Goal: Task Accomplishment & Management: Use online tool/utility

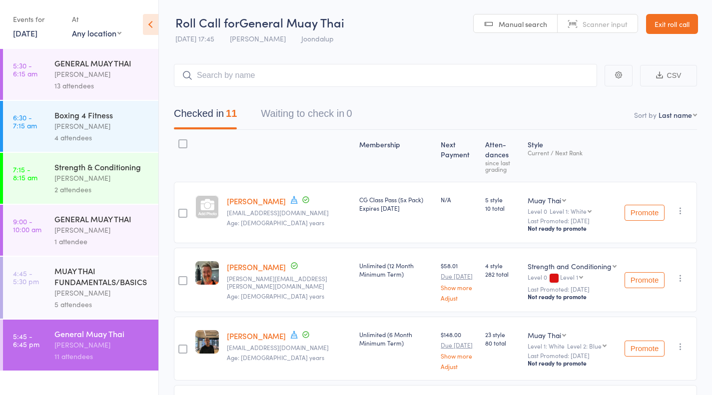
click at [660, 19] on link "Exit roll call" at bounding box center [672, 24] width 52 height 20
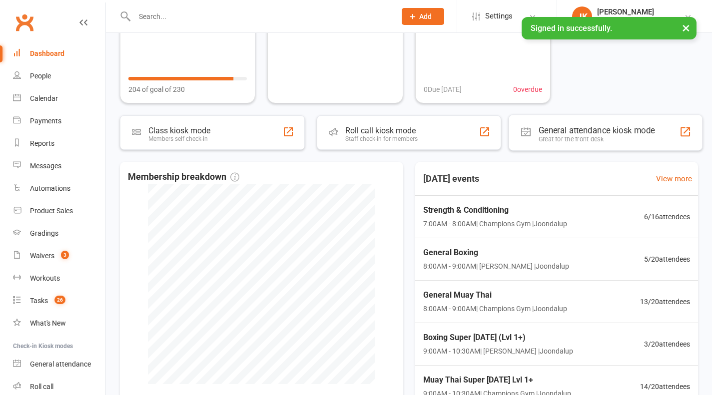
scroll to position [104, 0]
click at [479, 216] on span "Strength & Conditioning" at bounding box center [493, 209] width 147 height 13
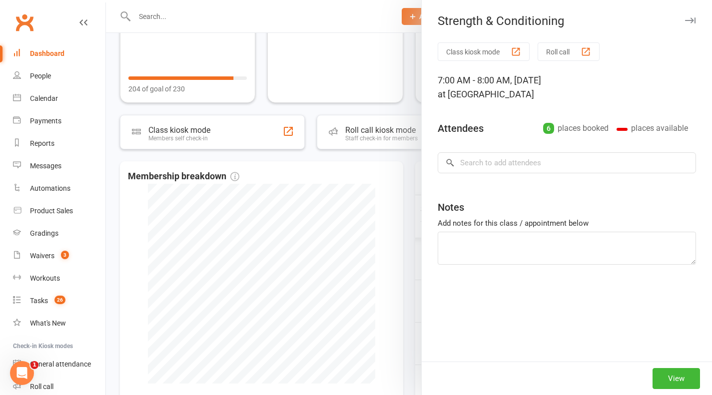
scroll to position [0, 0]
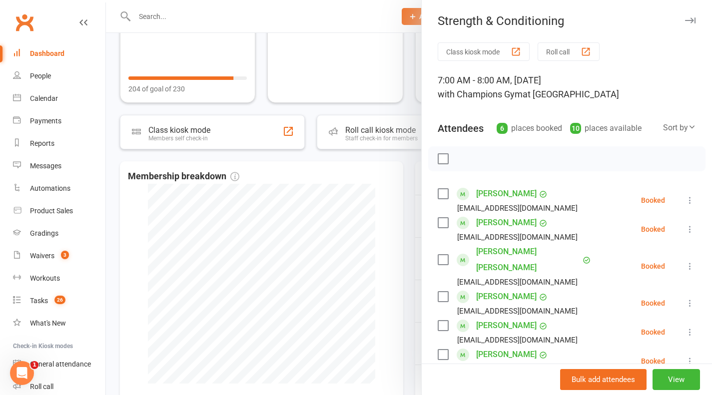
click at [583, 52] on div "button" at bounding box center [586, 51] width 10 height 10
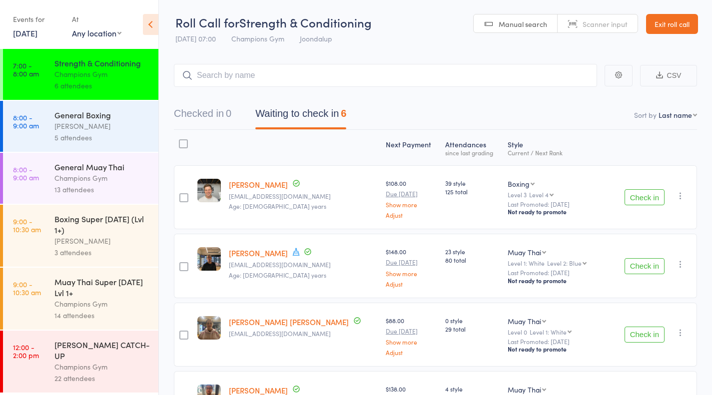
click at [664, 24] on link "Exit roll call" at bounding box center [672, 24] width 52 height 20
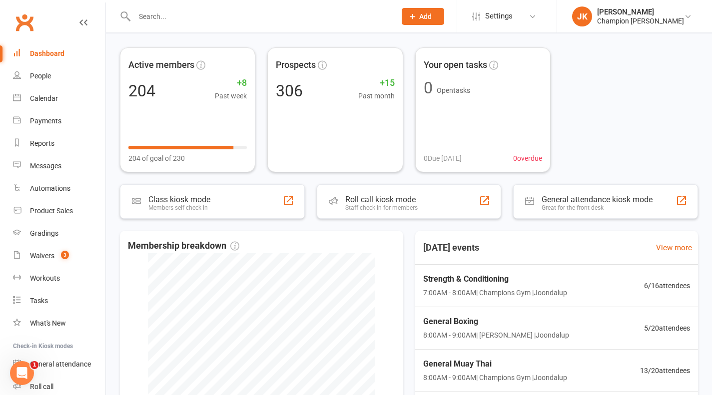
scroll to position [35, 0]
click at [487, 274] on span "Strength & Conditioning" at bounding box center [493, 278] width 147 height 13
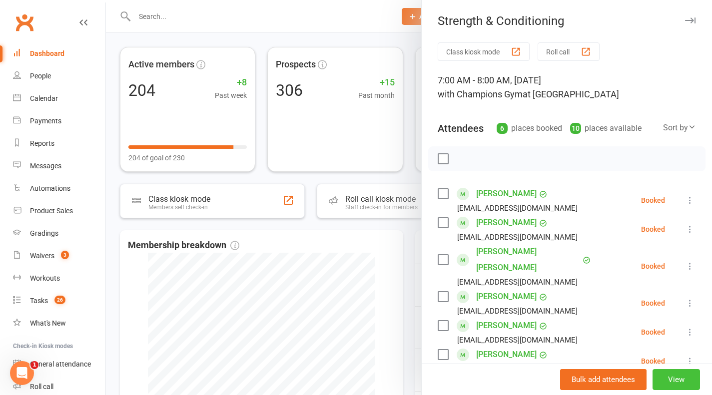
click at [659, 376] on button "View" at bounding box center [676, 379] width 47 height 21
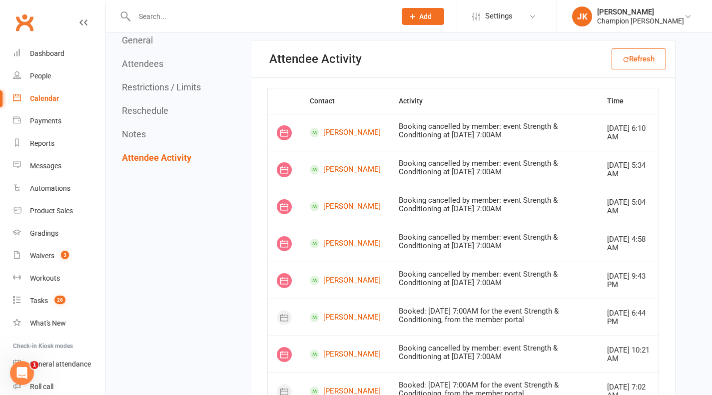
scroll to position [1666, 0]
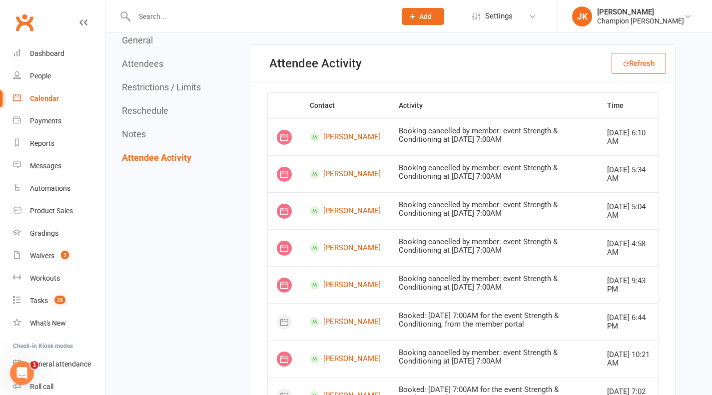
click at [52, 101] on div "Calendar" at bounding box center [44, 98] width 29 height 8
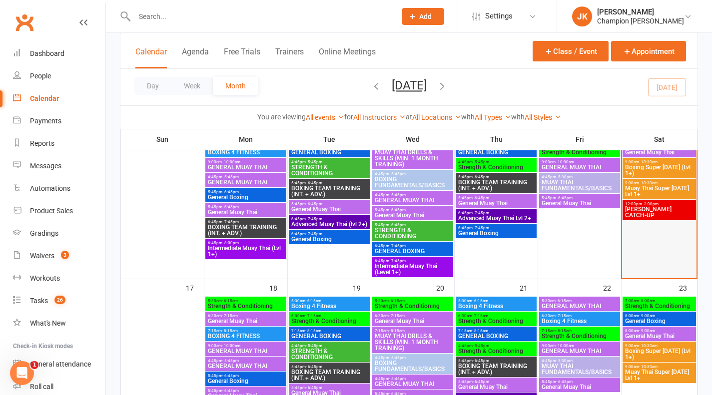
scroll to position [457, 0]
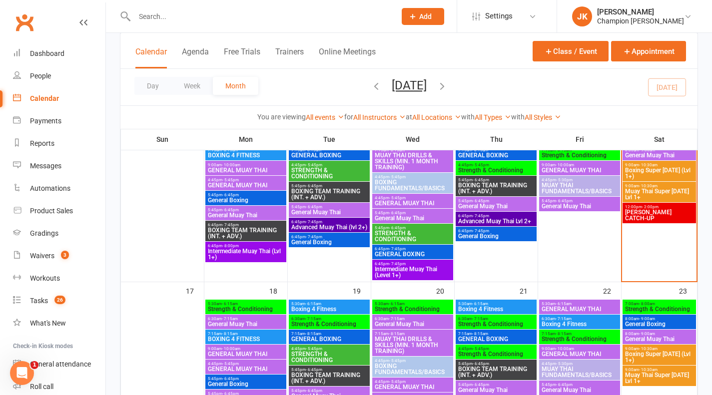
click at [655, 210] on span "[PERSON_NAME] CATCH-UP" at bounding box center [659, 215] width 69 height 12
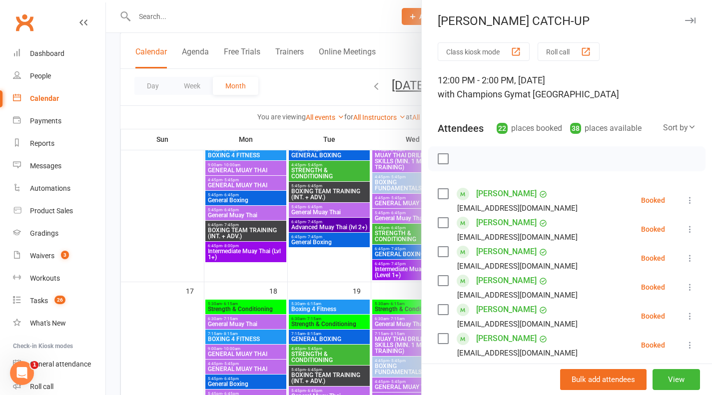
click at [217, 173] on div at bounding box center [409, 197] width 606 height 395
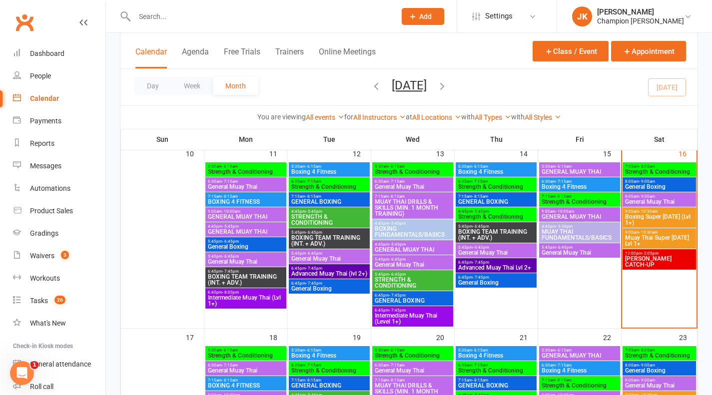
scroll to position [410, 0]
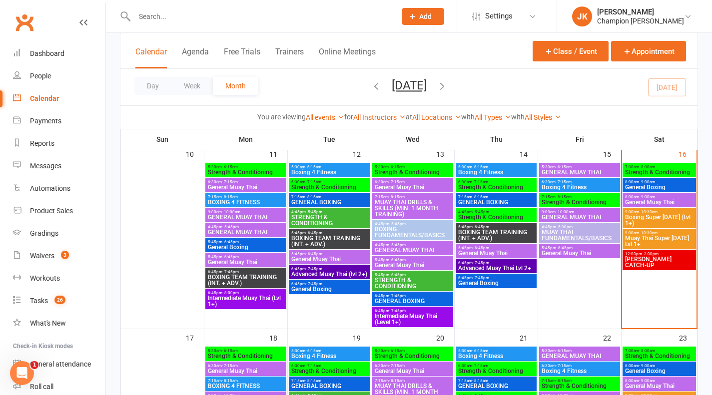
click at [639, 170] on span "Strength & Conditioning" at bounding box center [659, 172] width 69 height 6
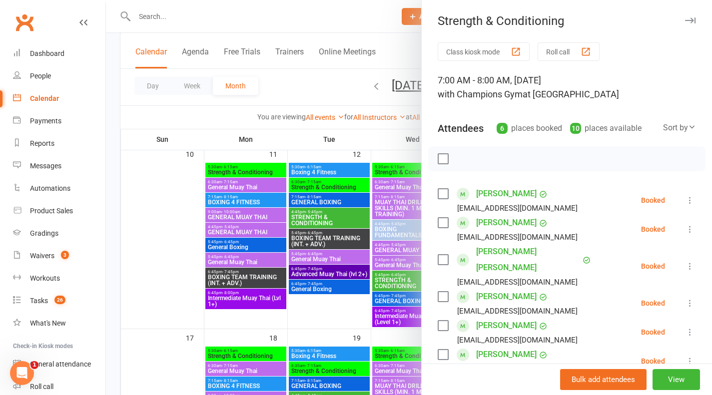
click at [578, 59] on button "Roll call" at bounding box center [569, 51] width 62 height 18
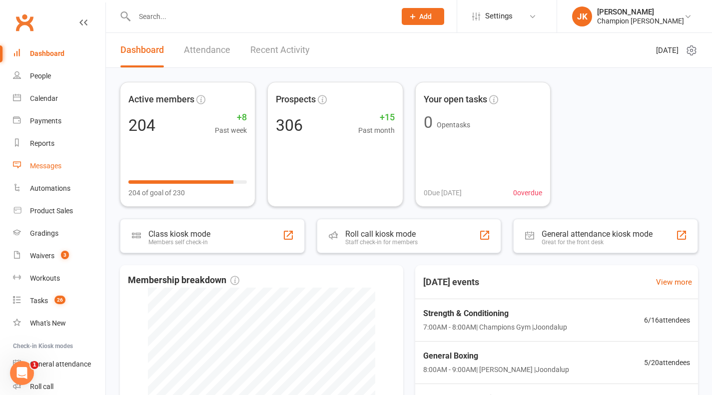
click at [57, 166] on div "Messages" at bounding box center [45, 166] width 31 height 8
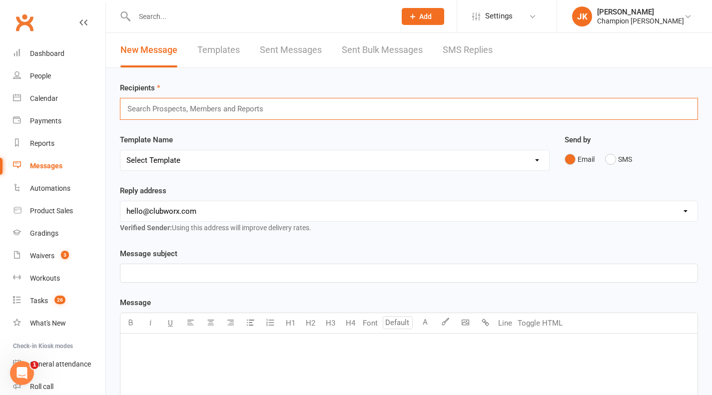
click at [169, 112] on input "text" at bounding box center [199, 108] width 146 height 13
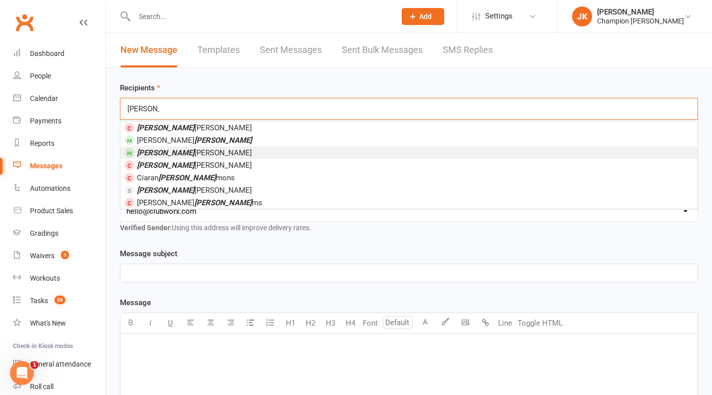
type input "tim"
click at [172, 146] on li "Tim Wilson" at bounding box center [408, 152] width 577 height 12
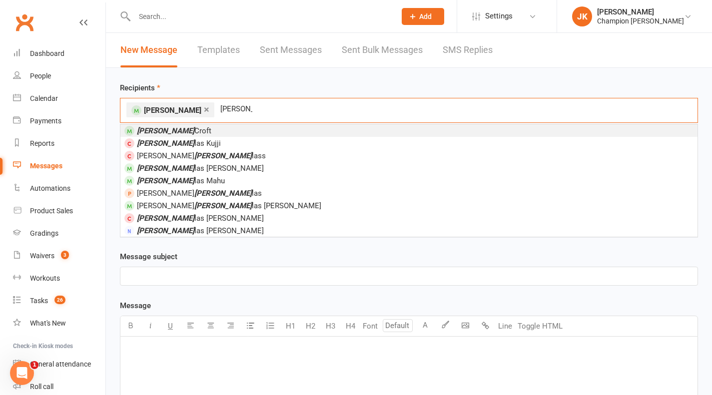
type input "doug"
click at [168, 133] on span "Doug Croft" at bounding box center [174, 130] width 74 height 9
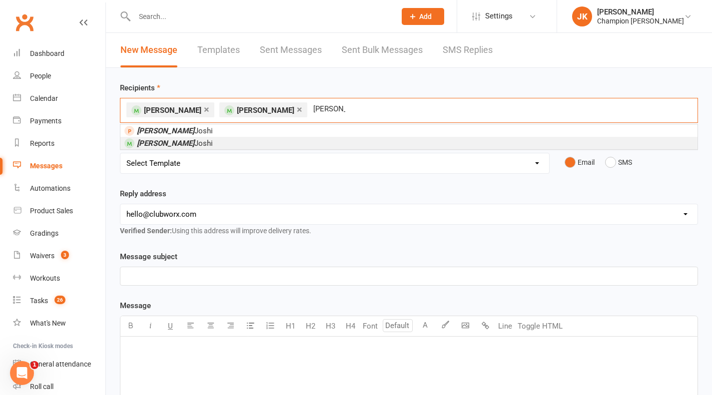
type input "nishant"
click at [159, 143] on em "Nishant" at bounding box center [165, 143] width 57 height 9
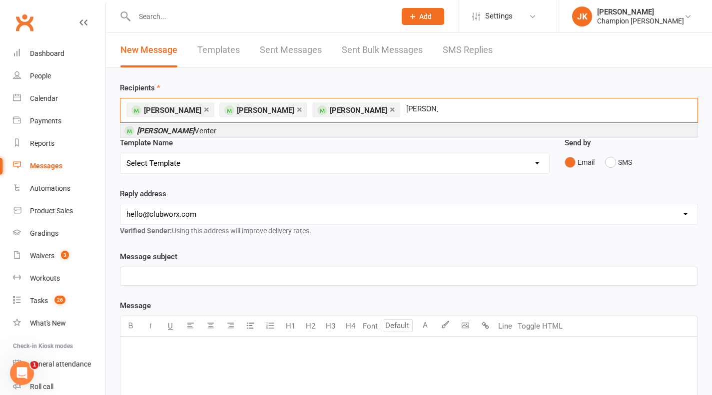
type input "erika"
click at [163, 127] on span "Erika Venter" at bounding box center [176, 130] width 79 height 9
type input "danica"
click at [182, 134] on span "Danica Villapando" at bounding box center [194, 130] width 115 height 9
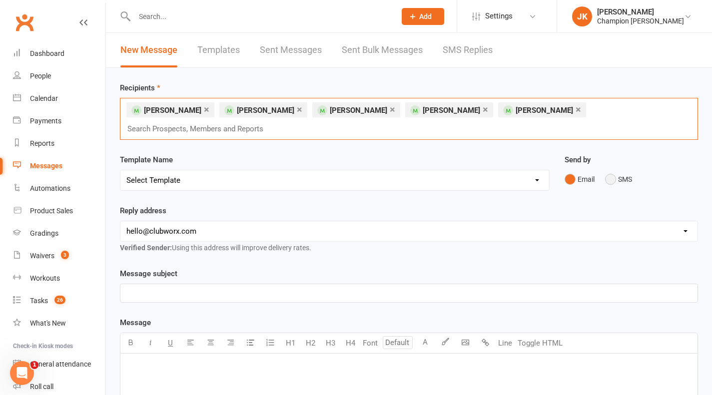
click at [616, 170] on button "SMS" at bounding box center [618, 179] width 27 height 19
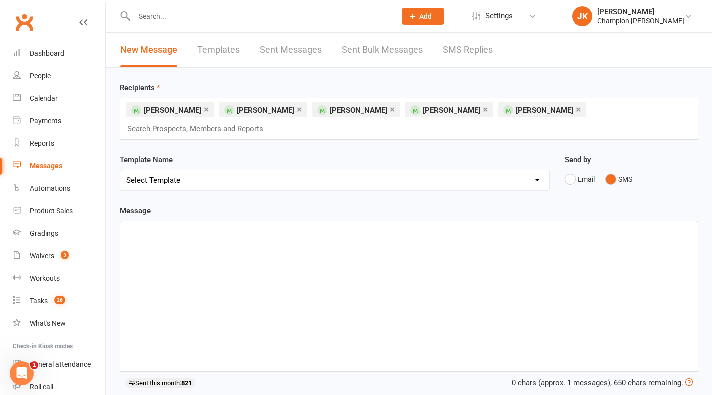
click at [182, 275] on div "﻿" at bounding box center [408, 296] width 577 height 150
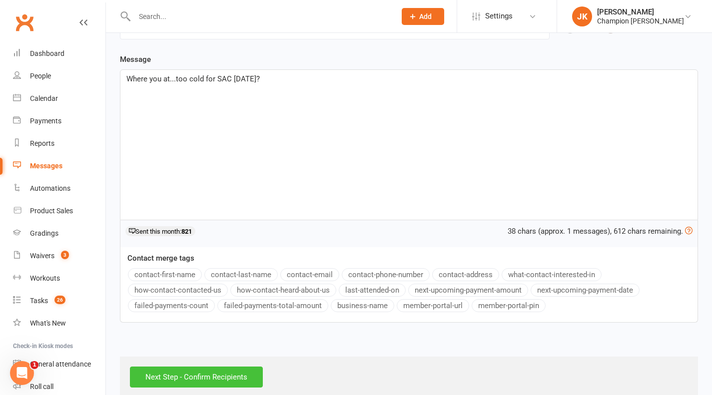
click at [182, 367] on input "Next Step - Confirm Recipients" at bounding box center [196, 377] width 133 height 21
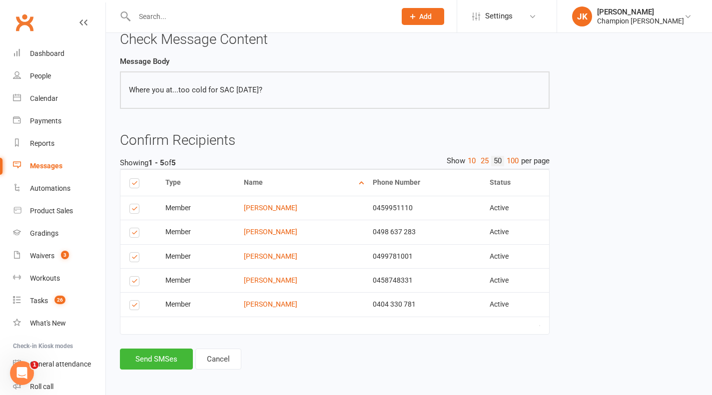
scroll to position [61, 0]
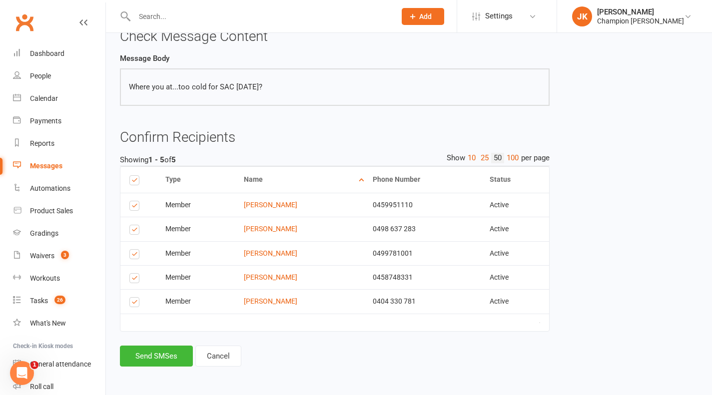
click at [138, 231] on label at bounding box center [135, 231] width 13 height 0
click at [136, 225] on input "checkbox" at bounding box center [132, 225] width 6 height 0
click at [149, 348] on button "Send SMSes" at bounding box center [156, 356] width 73 height 21
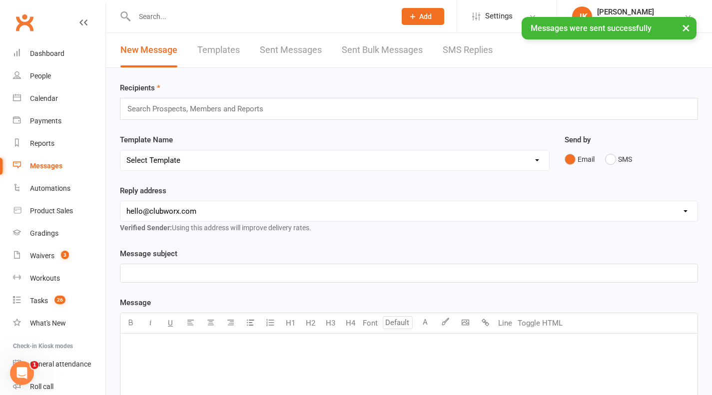
click at [285, 55] on link "Sent Messages" at bounding box center [291, 50] width 62 height 34
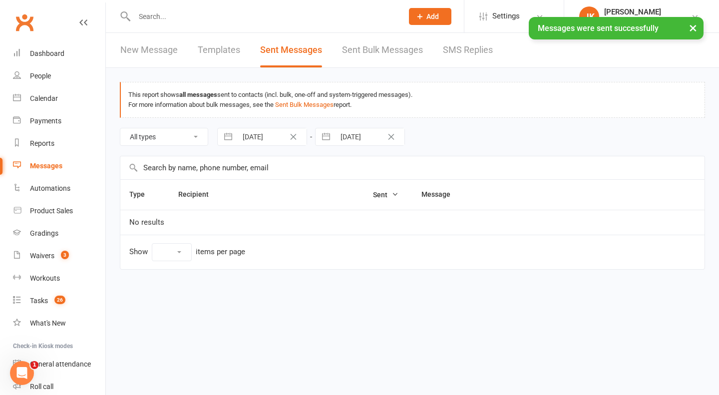
select select "10"
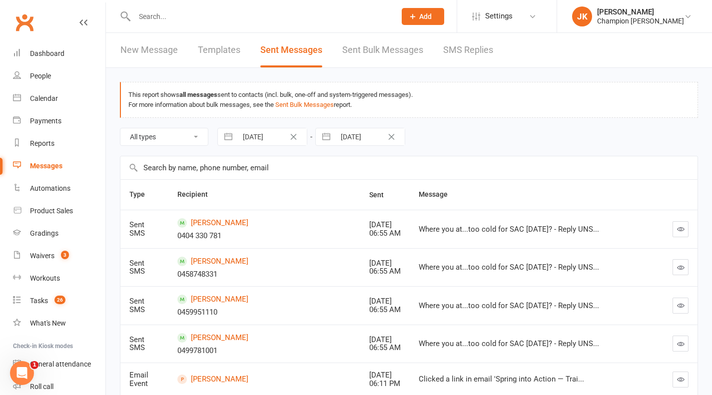
scroll to position [82, 0]
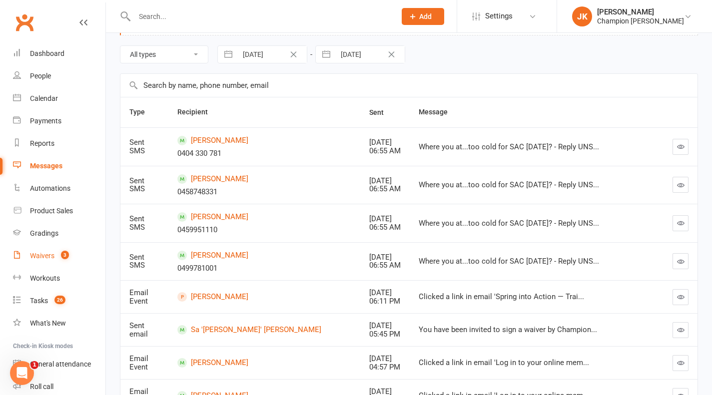
click at [29, 252] on link "Waivers 3" at bounding box center [59, 256] width 92 height 22
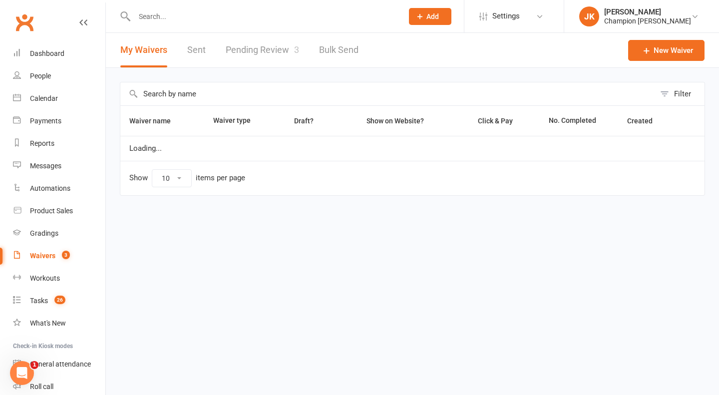
click at [252, 49] on link "Pending Review 3" at bounding box center [262, 50] width 73 height 34
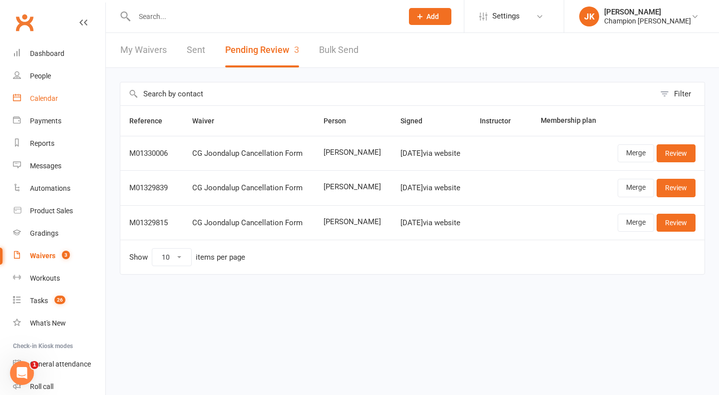
click at [52, 93] on link "Calendar" at bounding box center [59, 98] width 92 height 22
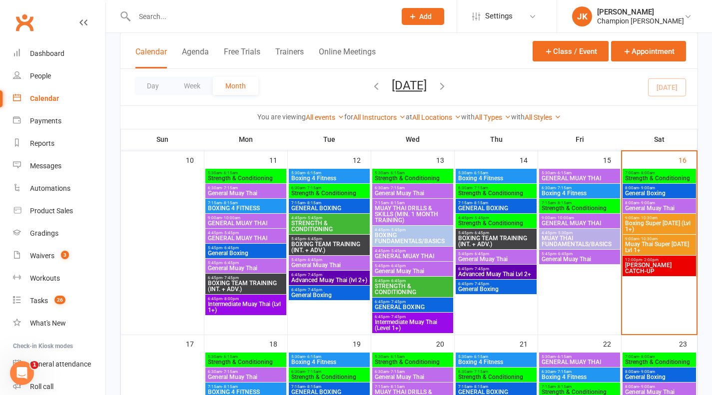
scroll to position [414, 0]
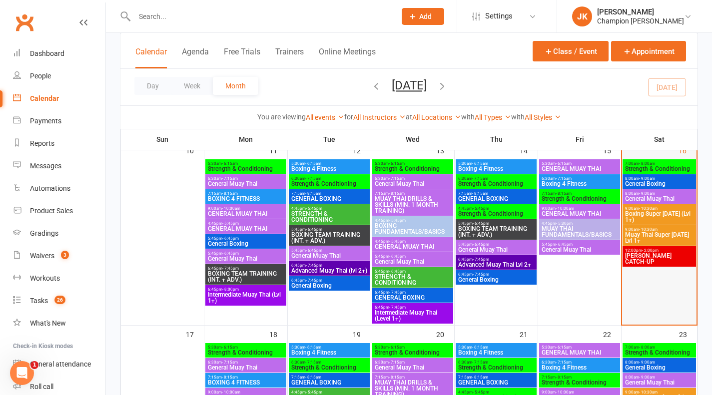
click at [680, 188] on div at bounding box center [659, 241] width 73 height 165
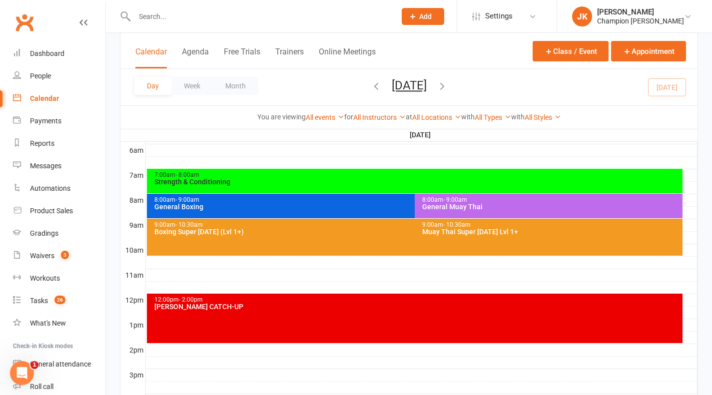
scroll to position [208, 0]
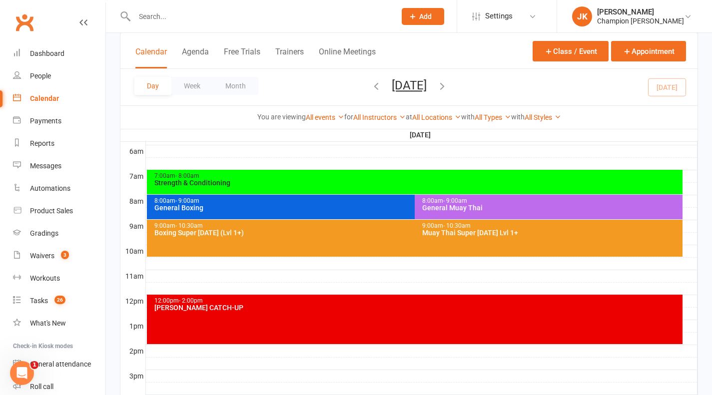
click at [396, 204] on div "General Boxing" at bounding box center [412, 207] width 517 height 7
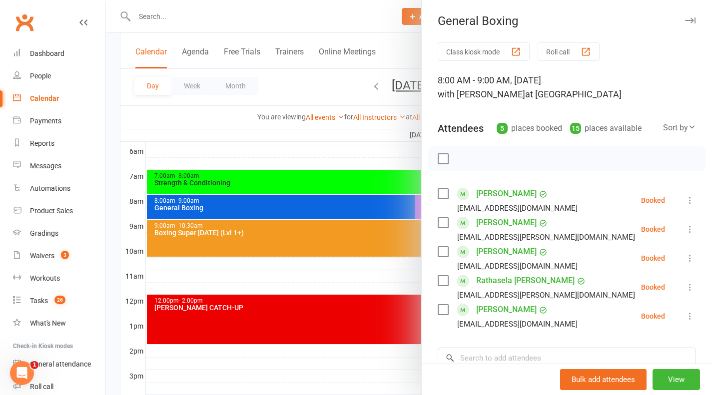
click at [348, 222] on div at bounding box center [409, 197] width 606 height 395
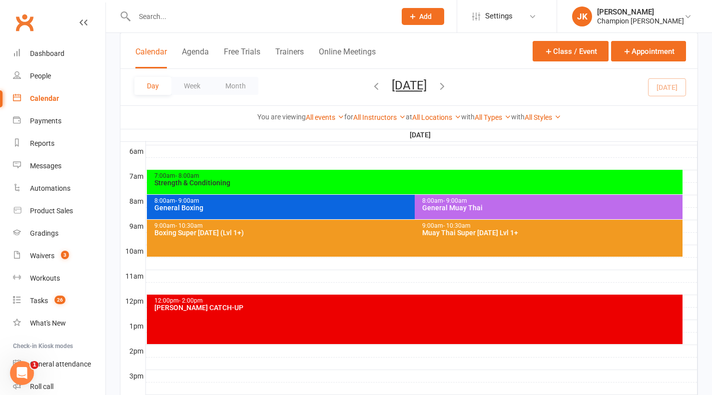
click at [489, 211] on div "General Muay Thai" at bounding box center [551, 207] width 259 height 7
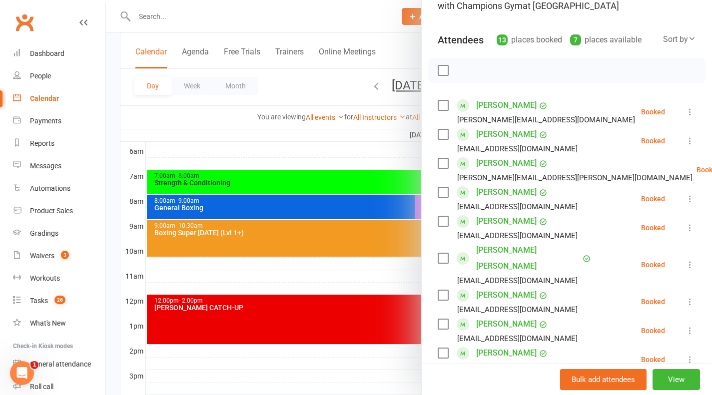
scroll to position [90, 0]
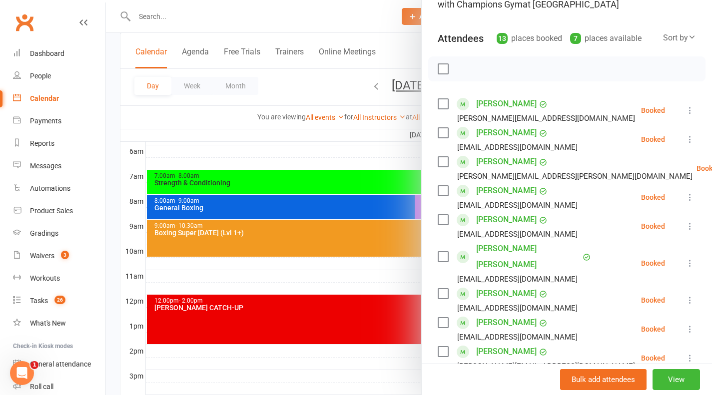
click at [53, 101] on div "Calendar" at bounding box center [44, 98] width 29 height 8
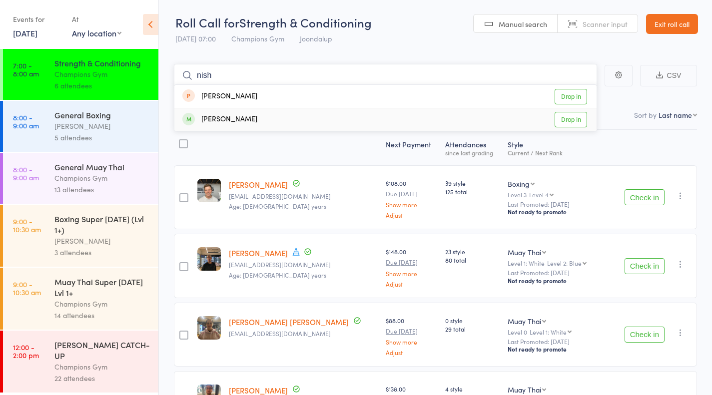
type input "nish"
click at [568, 119] on link "Drop in" at bounding box center [571, 119] width 32 height 15
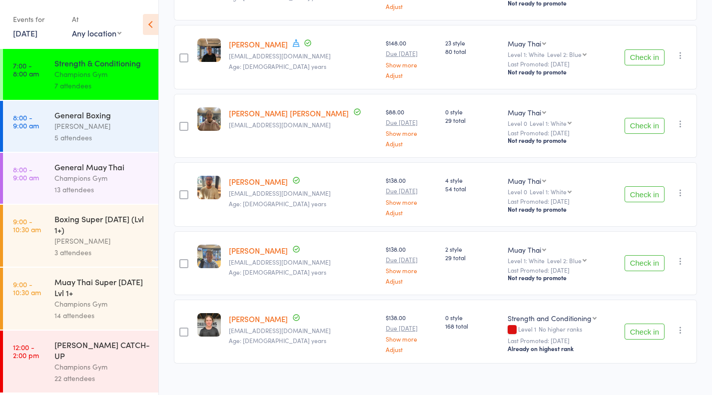
scroll to position [208, 0]
click at [663, 325] on button "Check in" at bounding box center [645, 332] width 40 height 16
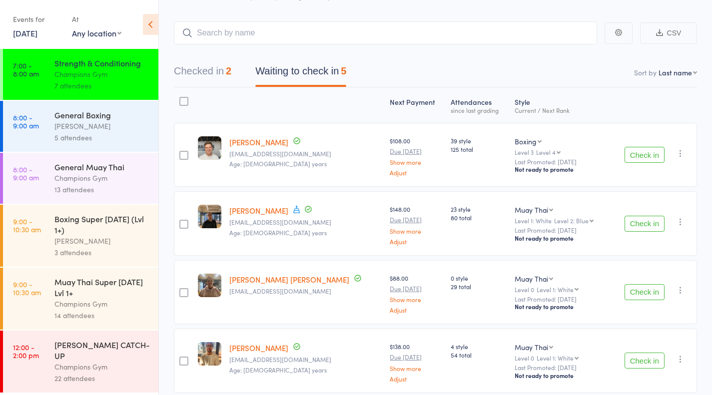
scroll to position [69, 0]
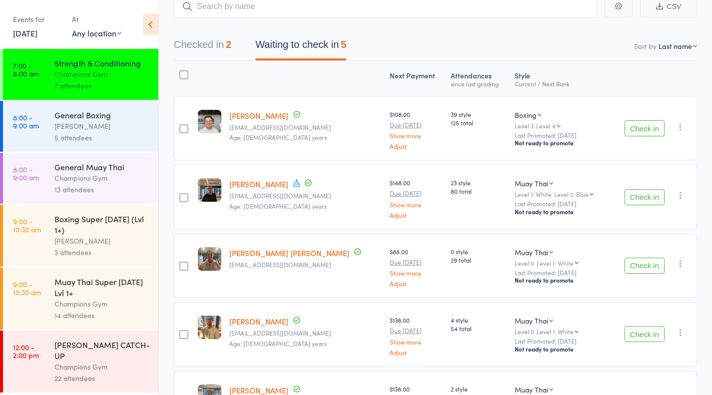
click at [646, 128] on button "Check in" at bounding box center [645, 128] width 40 height 16
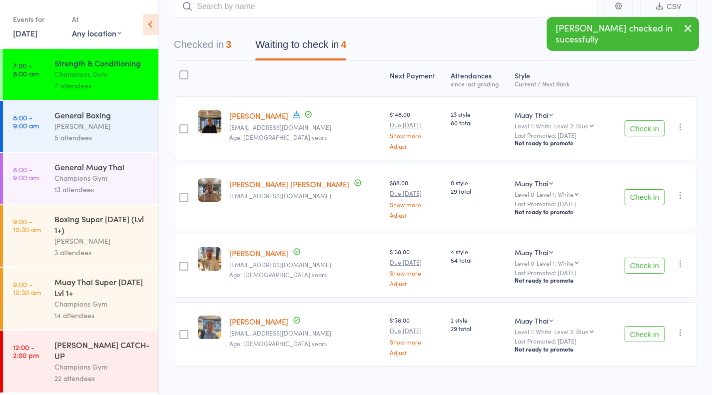
click at [647, 273] on button "Check in" at bounding box center [645, 266] width 40 height 16
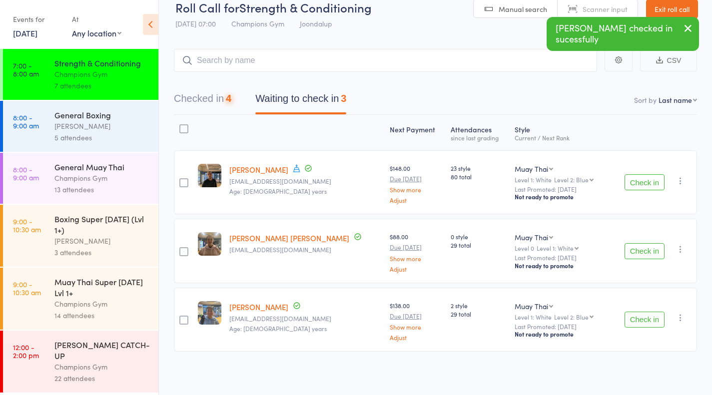
click at [648, 322] on button "Check in" at bounding box center [645, 320] width 40 height 16
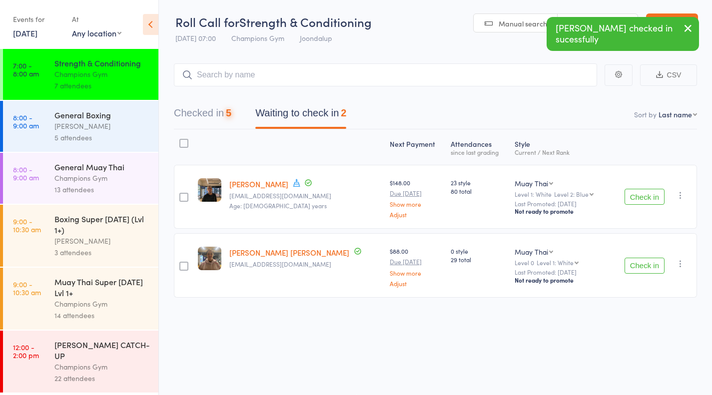
click at [476, 359] on div "Roll Call for Strength & Conditioning 16 Aug 07:00 Champions Gym Joondalup Manu…" at bounding box center [356, 197] width 712 height 395
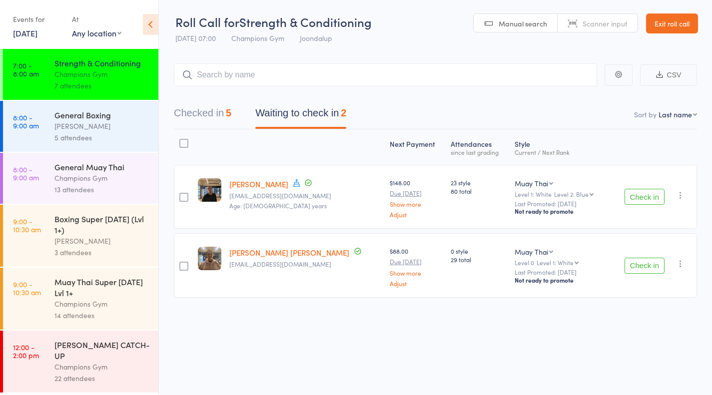
click at [509, 345] on div "Roll Call for Strength & Conditioning 16 Aug 07:00 Champions Gym Joondalup Manu…" at bounding box center [356, 197] width 712 height 395
click at [500, 347] on div "Roll Call for Strength & Conditioning 16 Aug 07:00 Champions Gym Joondalup Manu…" at bounding box center [356, 197] width 712 height 395
click at [110, 122] on div "[PERSON_NAME]" at bounding box center [101, 125] width 95 height 11
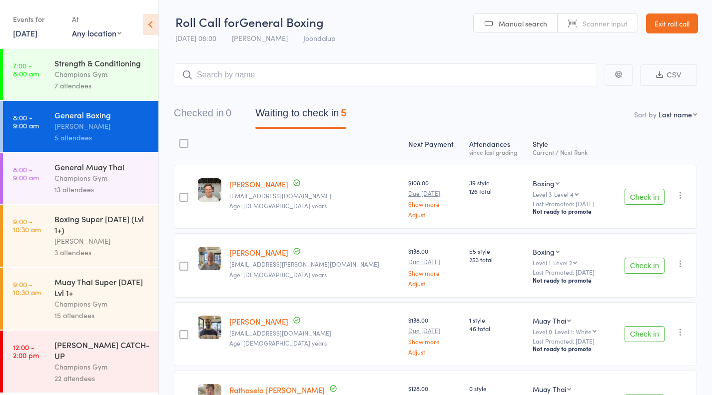
click at [438, 48] on main "CSV Checked in 0 Waiting to check in 5 Sort by Last name First name Last name B…" at bounding box center [435, 298] width 553 height 500
click at [642, 199] on button "Check in" at bounding box center [645, 197] width 40 height 16
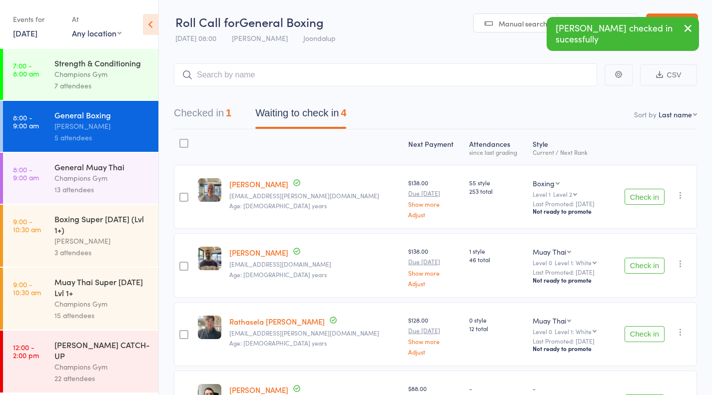
click at [647, 199] on button "Check in" at bounding box center [645, 197] width 40 height 16
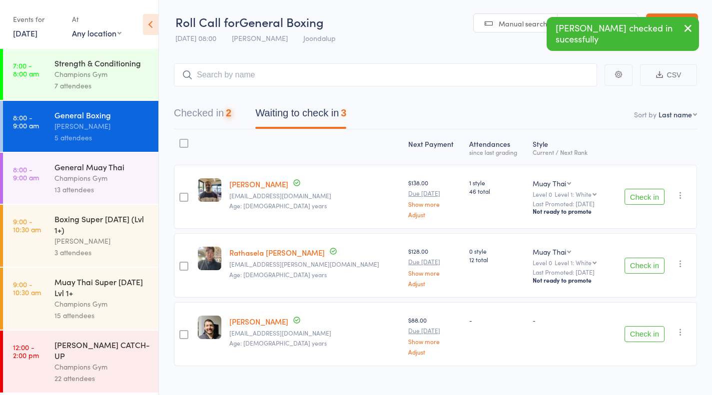
scroll to position [15, 0]
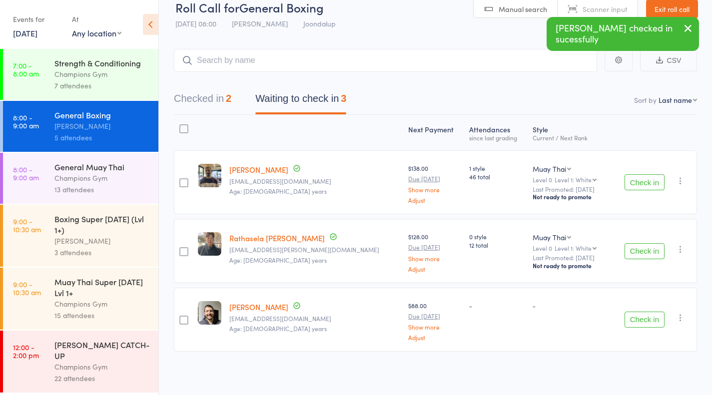
click at [134, 188] on div "13 attendees" at bounding box center [101, 189] width 95 height 11
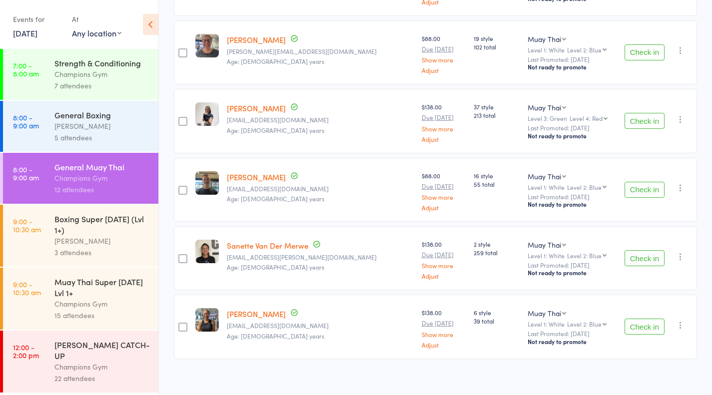
scroll to position [627, 0]
click at [59, 233] on div "Boxing Super [DATE] (Lvl 1+)" at bounding box center [101, 224] width 95 height 22
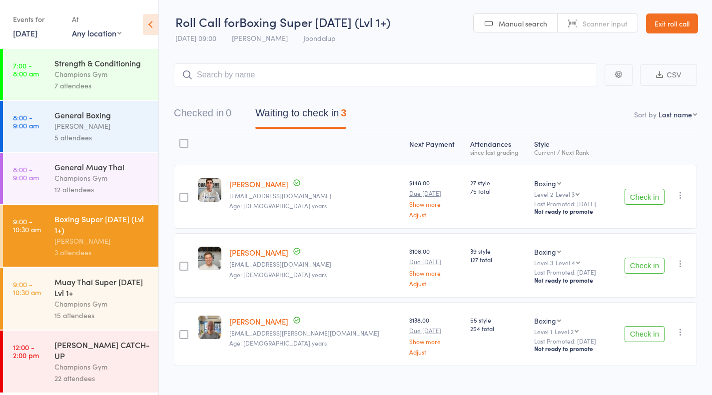
click at [82, 297] on div "Muay Thai Super [DATE] Lvl 1+" at bounding box center [101, 287] width 95 height 22
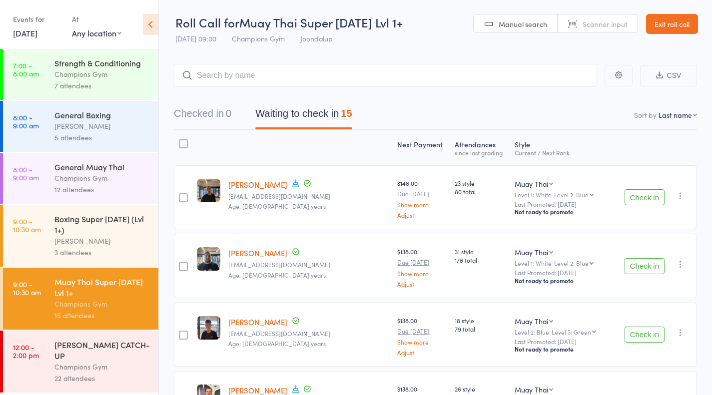
click at [96, 120] on div "General Boxing" at bounding box center [101, 114] width 95 height 11
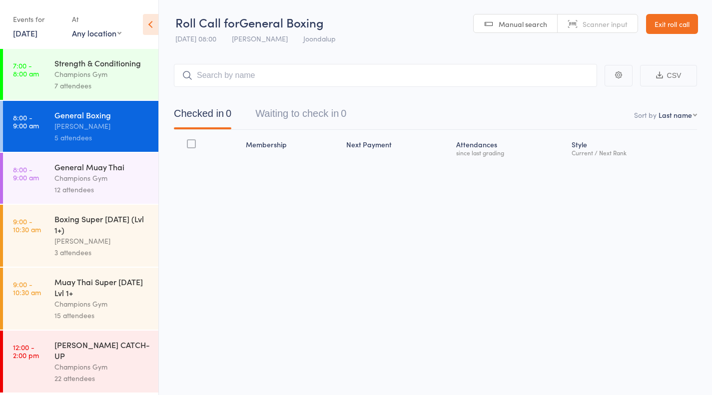
click at [58, 361] on div "Champions Gym" at bounding box center [101, 366] width 95 height 11
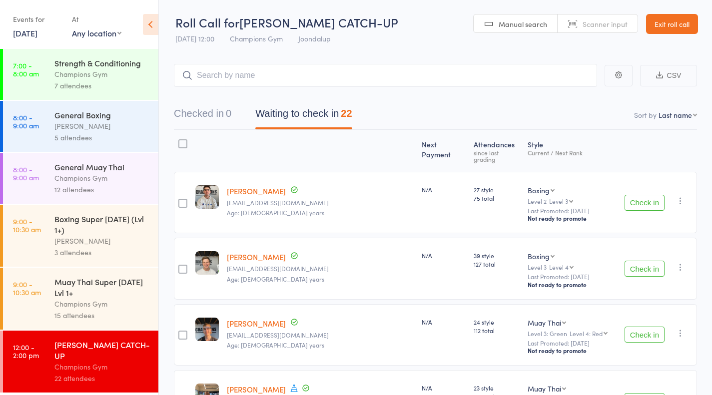
click at [120, 139] on div "5 attendees" at bounding box center [101, 137] width 95 height 11
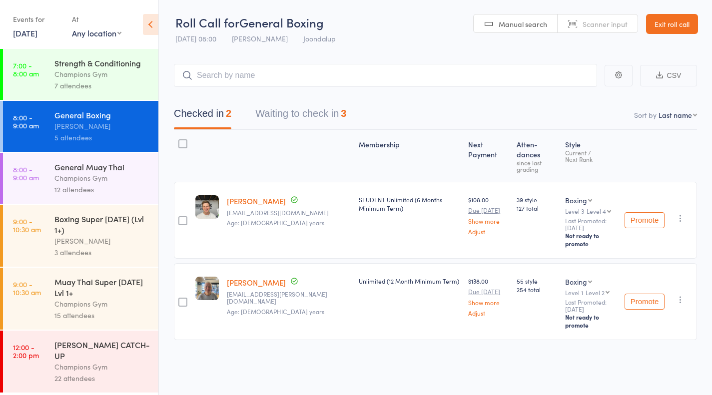
click at [650, 28] on link "Exit roll call" at bounding box center [672, 24] width 52 height 20
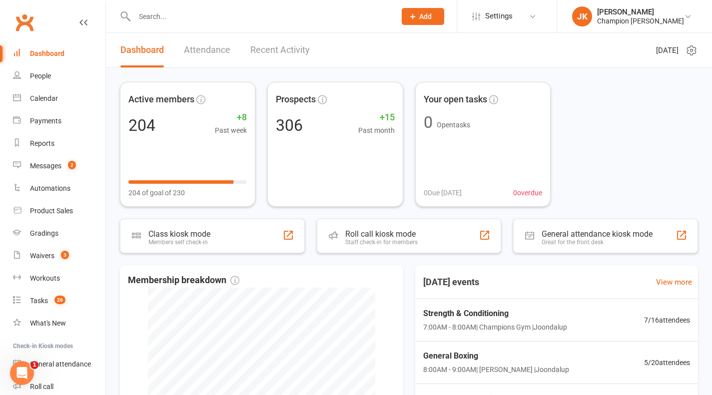
click at [214, 63] on link "Attendance" at bounding box center [207, 50] width 46 height 34
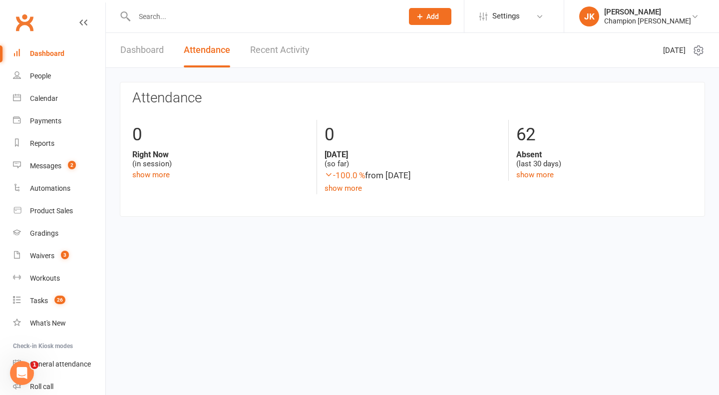
click at [279, 53] on link "Recent Activity" at bounding box center [279, 50] width 59 height 34
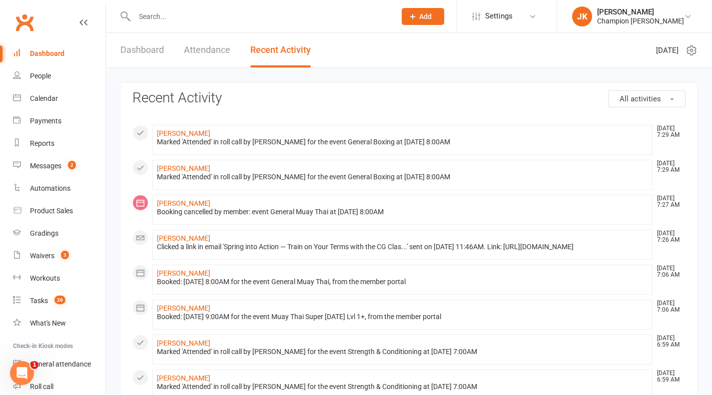
click at [215, 42] on link "Attendance" at bounding box center [207, 50] width 46 height 34
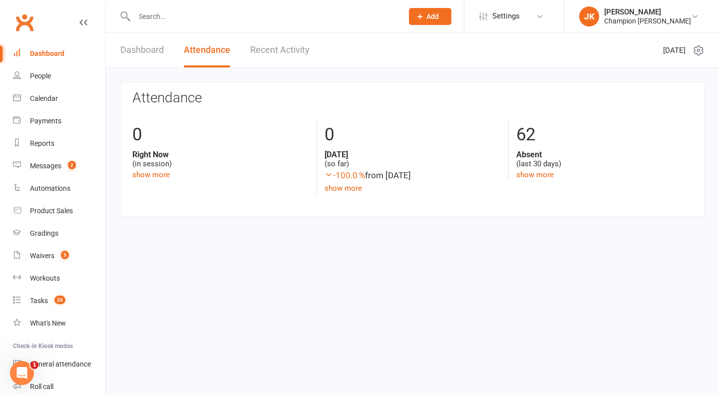
click at [273, 45] on link "Recent Activity" at bounding box center [279, 50] width 59 height 34
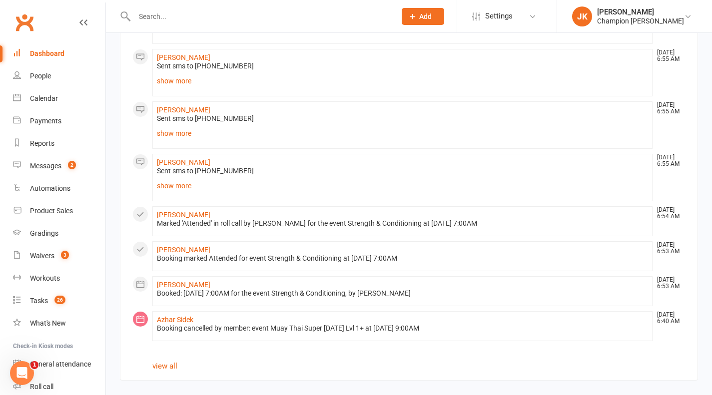
scroll to position [306, 0]
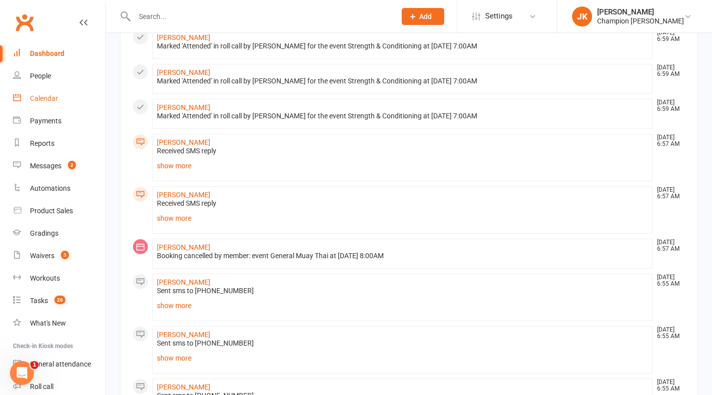
click at [54, 95] on div "Calendar" at bounding box center [44, 98] width 28 height 8
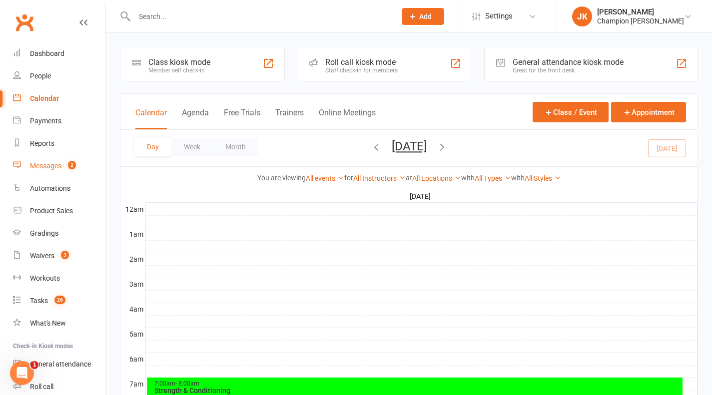
click at [68, 164] on count-badge "2" at bounding box center [69, 166] width 13 height 8
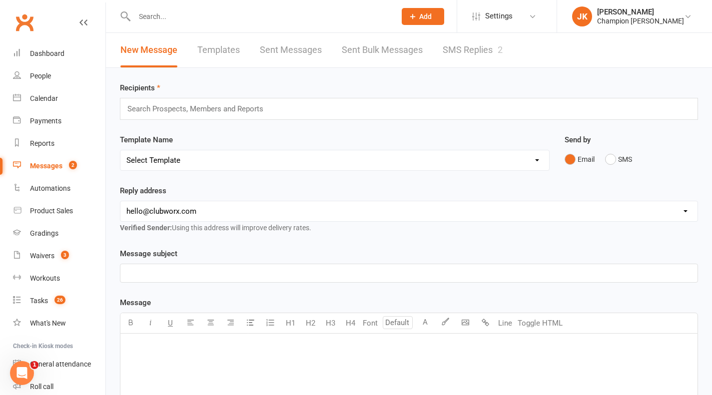
click at [460, 44] on link "SMS Replies 2" at bounding box center [473, 50] width 60 height 34
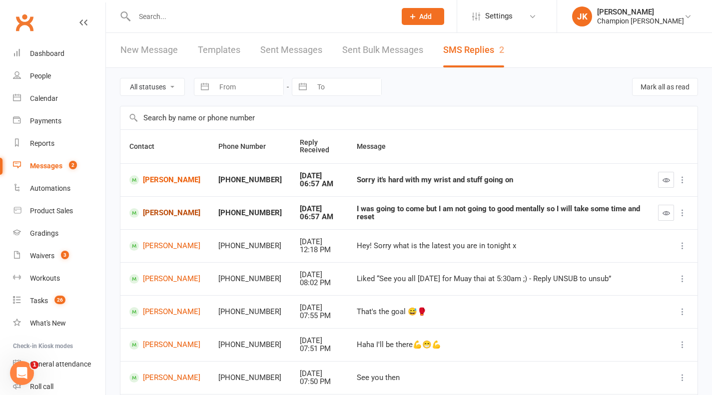
click at [150, 217] on link "[PERSON_NAME]" at bounding box center [164, 212] width 71 height 9
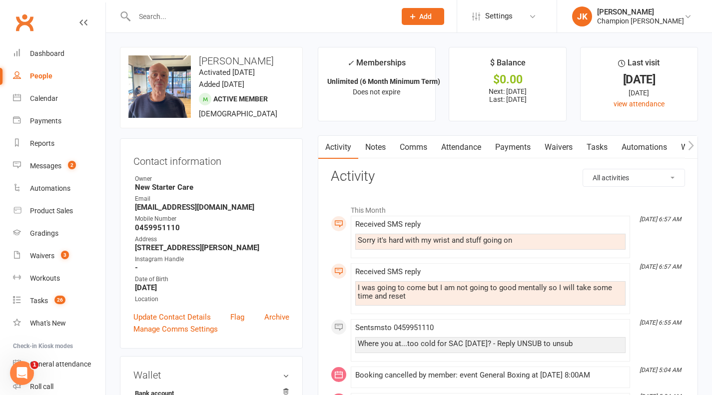
click at [403, 145] on link "Comms" at bounding box center [413, 147] width 41 height 23
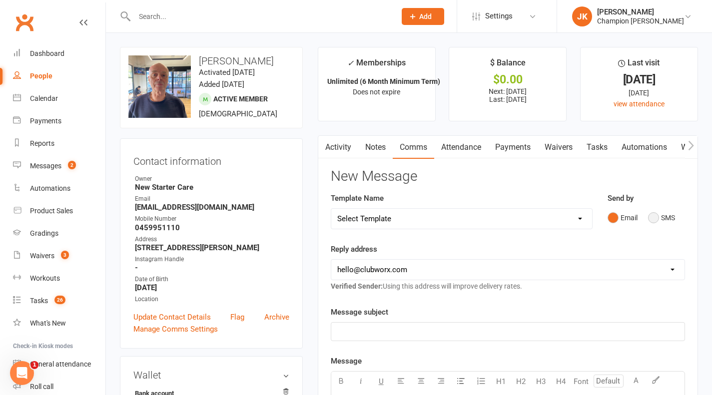
click at [648, 213] on button "SMS" at bounding box center [661, 217] width 27 height 19
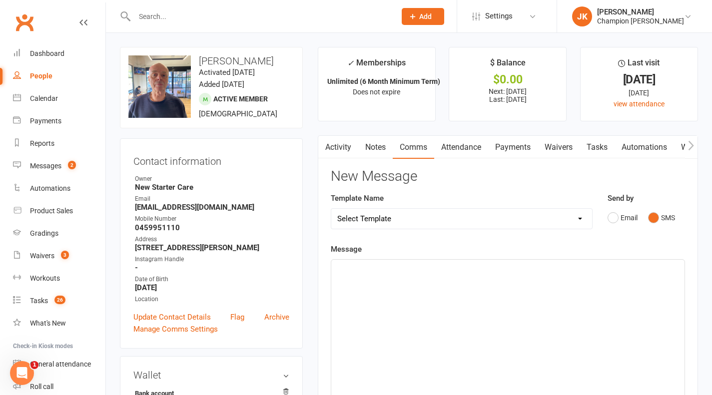
click at [623, 285] on div "﻿" at bounding box center [507, 335] width 353 height 150
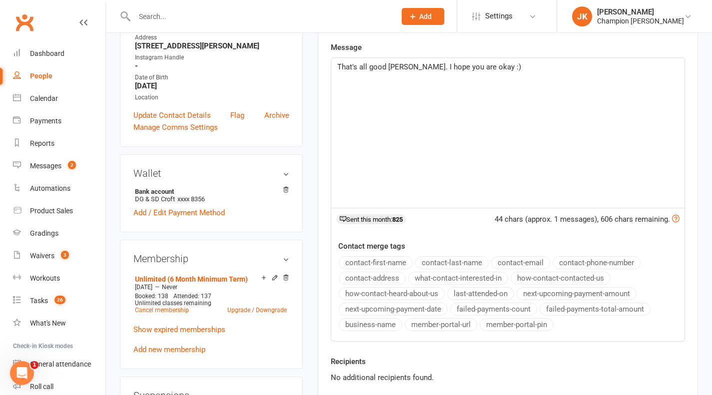
scroll to position [227, 0]
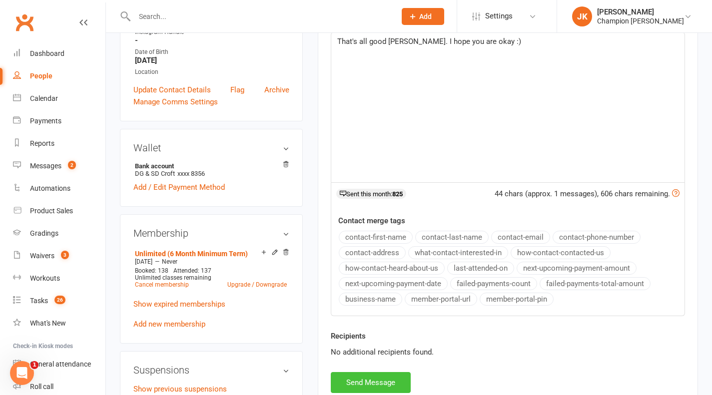
click at [339, 381] on button "Send Message" at bounding box center [371, 382] width 80 height 21
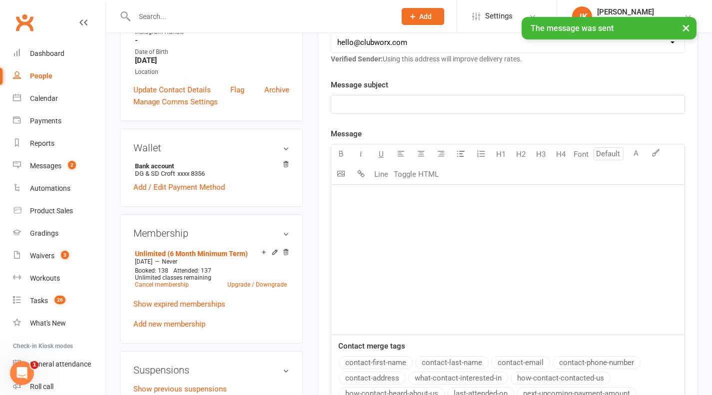
scroll to position [0, 0]
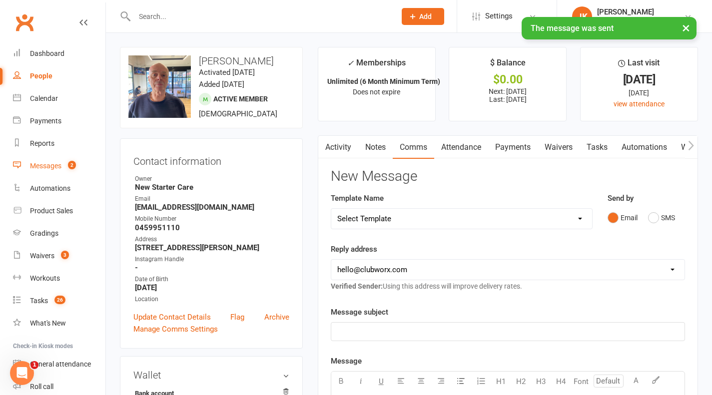
click at [52, 165] on div "Messages" at bounding box center [45, 166] width 31 height 8
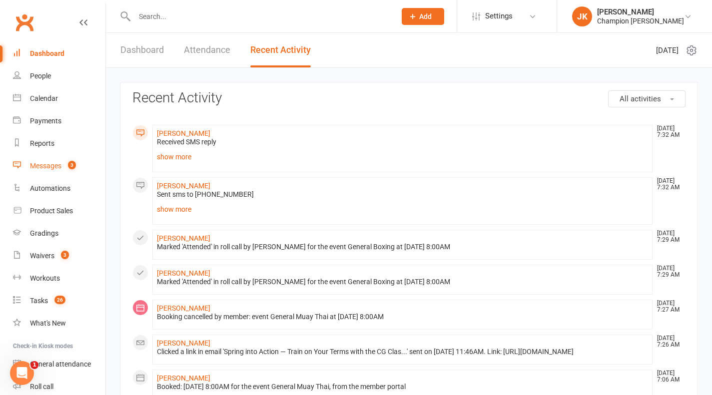
click at [63, 160] on link "Messages 3" at bounding box center [59, 166] width 92 height 22
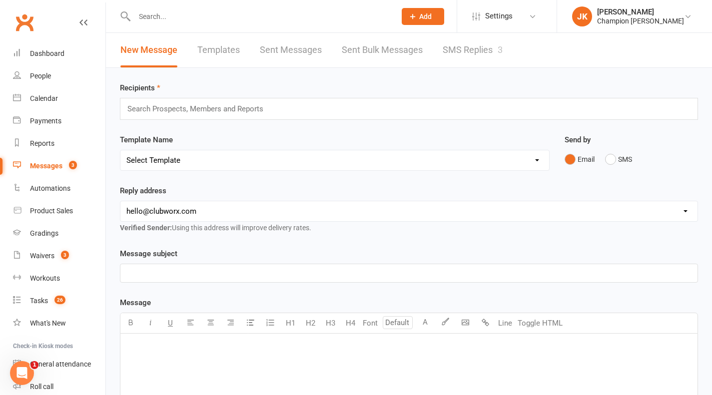
click at [462, 50] on link "SMS Replies 3" at bounding box center [473, 50] width 60 height 34
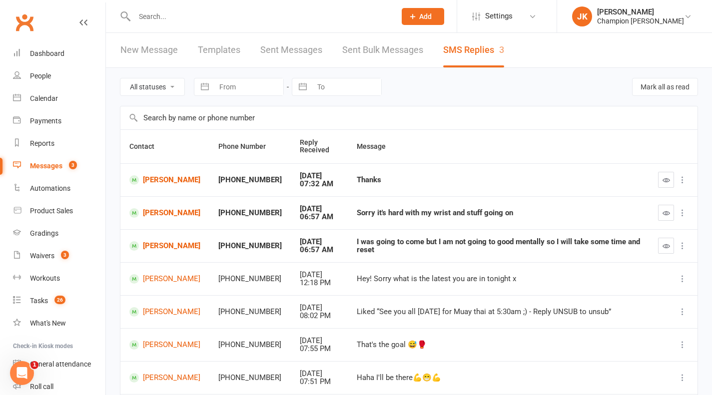
click at [669, 182] on icon "button" at bounding box center [666, 179] width 7 height 7
click at [666, 213] on icon "button" at bounding box center [666, 212] width 7 height 7
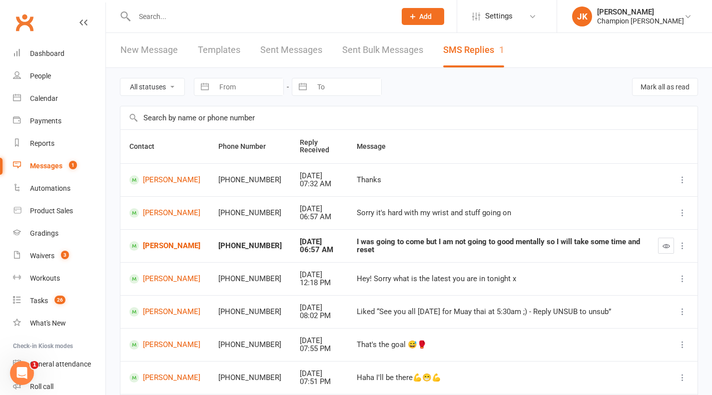
click at [667, 250] on button "button" at bounding box center [666, 246] width 16 height 16
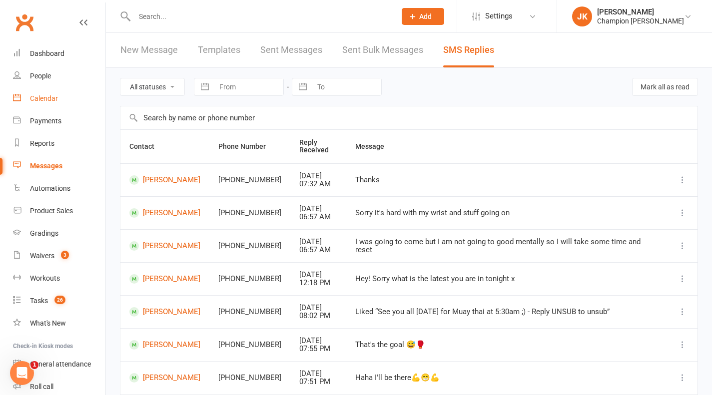
click at [79, 90] on link "Calendar" at bounding box center [59, 98] width 92 height 22
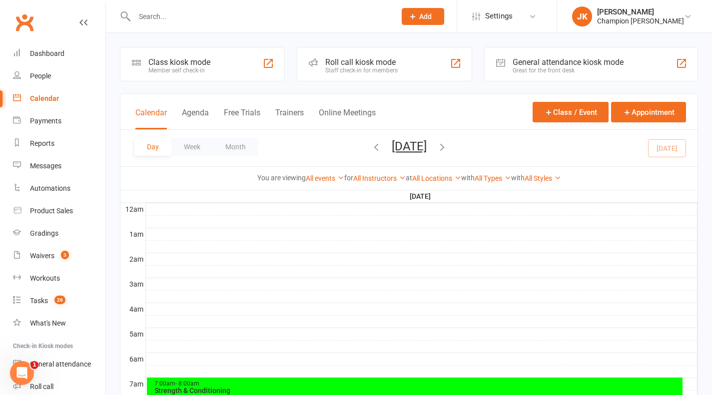
click at [144, 112] on button "Calendar" at bounding box center [150, 118] width 31 height 21
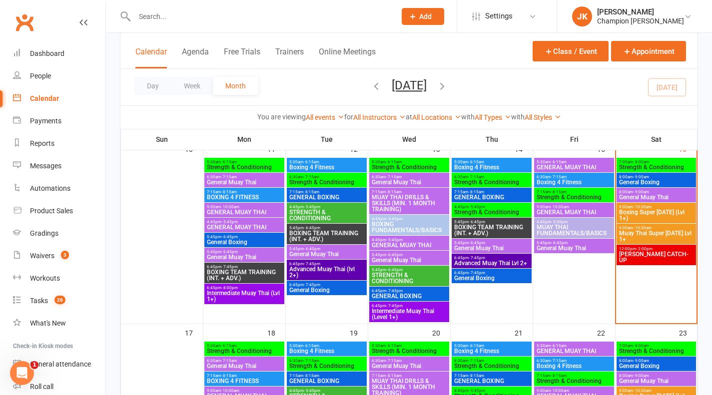
scroll to position [415, 0]
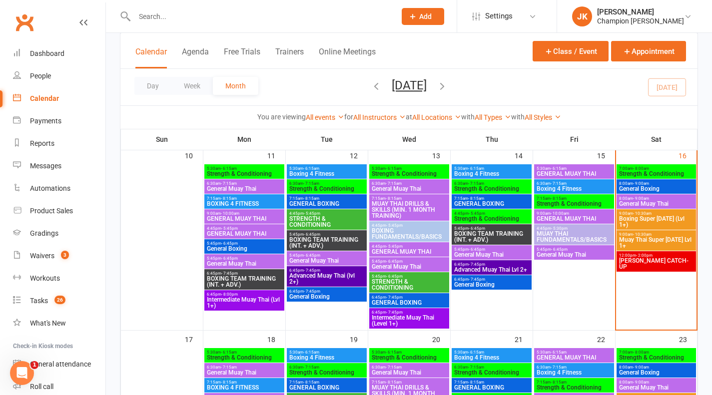
click at [644, 186] on span "General Boxing" at bounding box center [656, 189] width 75 height 6
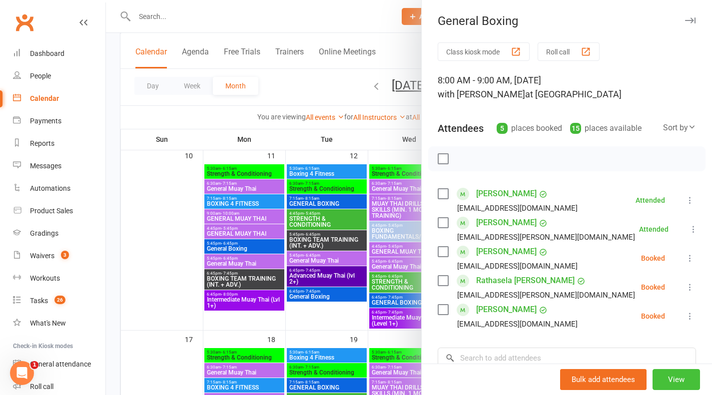
click at [674, 381] on button "View" at bounding box center [676, 379] width 47 height 21
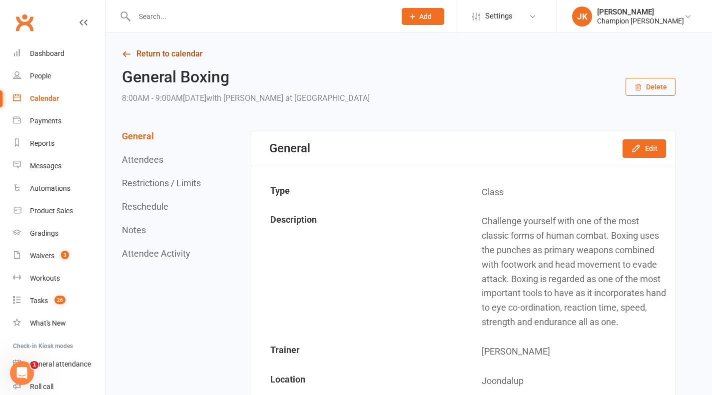
drag, startPoint x: 127, startPoint y: 46, endPoint x: 139, endPoint y: 54, distance: 14.8
click at [139, 54] on link "Return to calendar" at bounding box center [399, 54] width 554 height 14
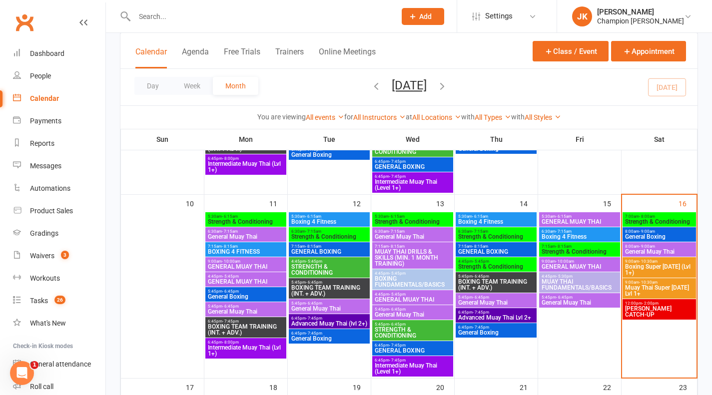
scroll to position [354, 0]
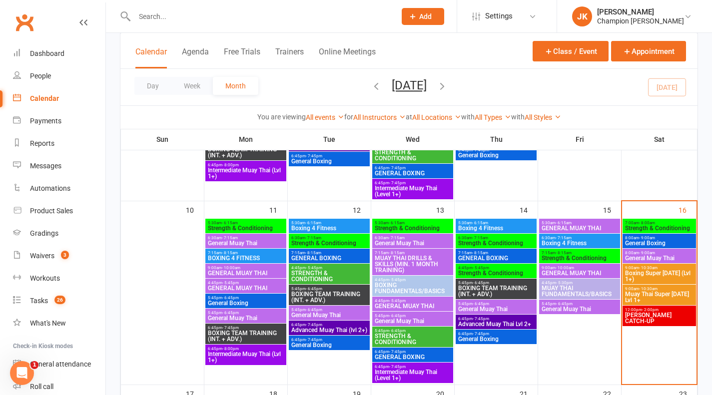
click at [669, 259] on span "General Muay Thai" at bounding box center [659, 258] width 69 height 6
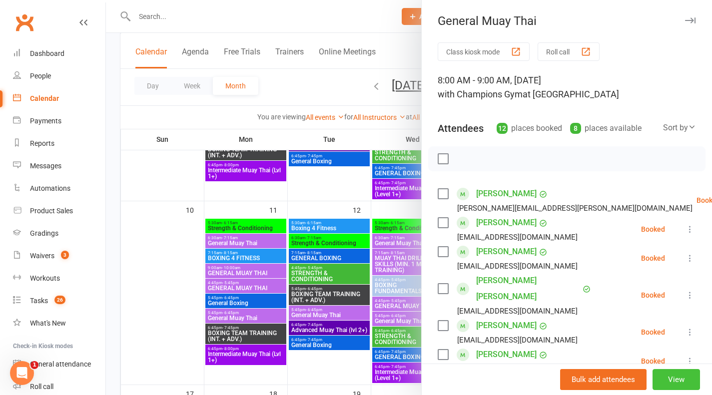
click at [674, 374] on button "View" at bounding box center [676, 379] width 47 height 21
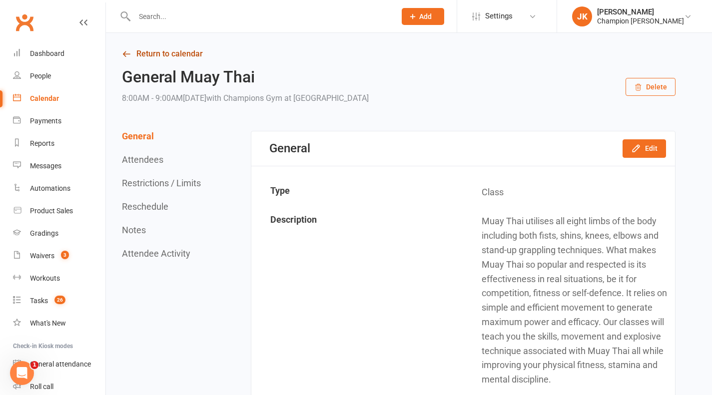
click at [137, 57] on link "Return to calendar" at bounding box center [399, 54] width 554 height 14
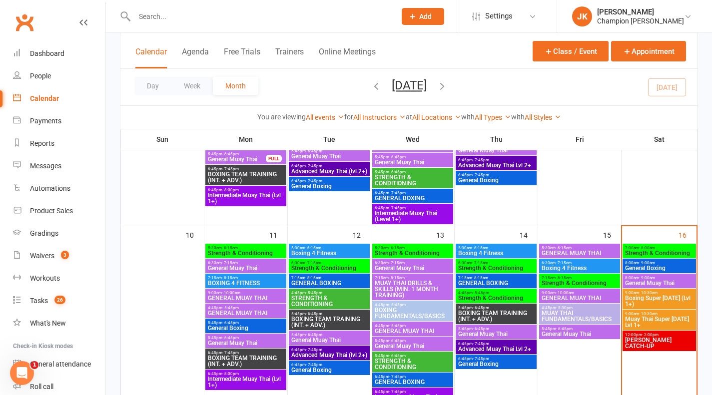
scroll to position [355, 0]
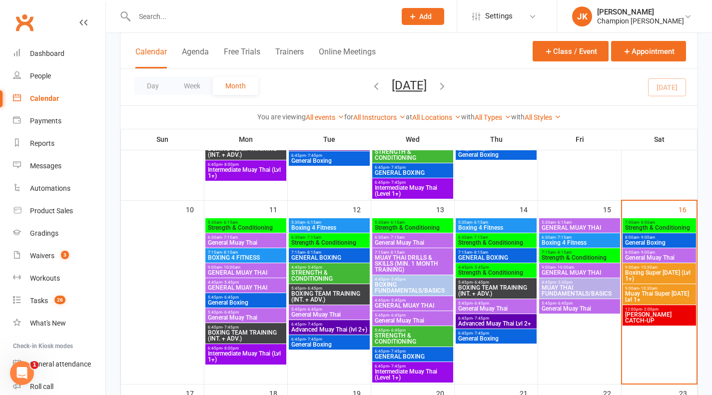
click at [304, 34] on div "Calendar Agenda Free Trials Trainers Online Meetings Class / Event Appointment" at bounding box center [408, 51] width 577 height 36
click at [189, 17] on input "text" at bounding box center [259, 16] width 257 height 14
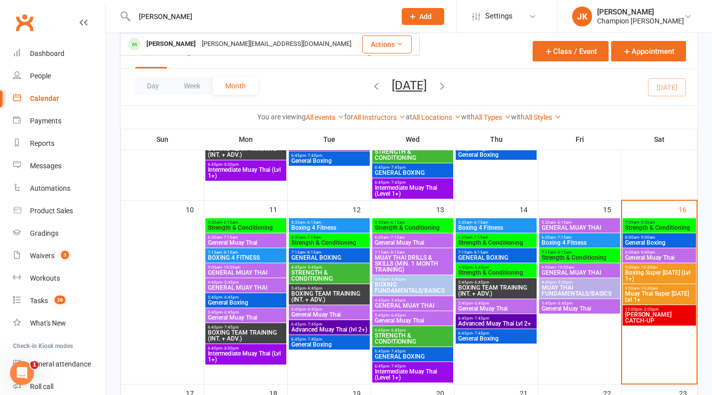
type input "zade"
click at [644, 257] on span "General Muay Thai" at bounding box center [659, 258] width 69 height 6
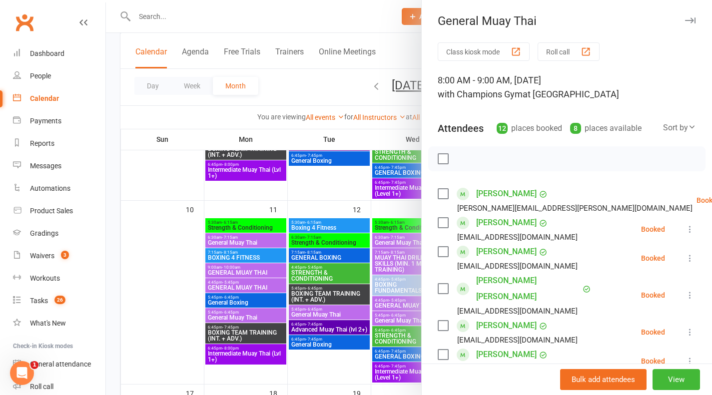
click at [569, 50] on button "Roll call" at bounding box center [569, 51] width 62 height 18
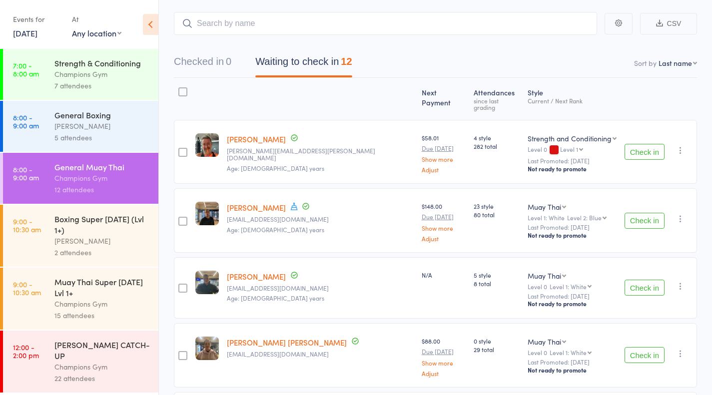
scroll to position [52, 0]
click at [641, 152] on button "Check in" at bounding box center [645, 151] width 40 height 16
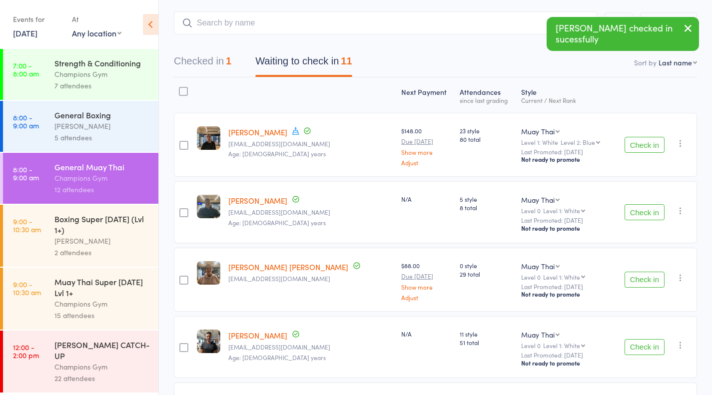
click at [654, 218] on button "Check in" at bounding box center [645, 212] width 40 height 16
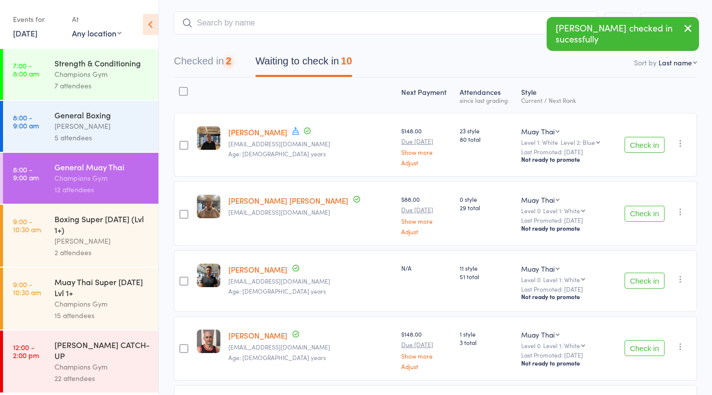
click at [639, 281] on button "Check in" at bounding box center [645, 281] width 40 height 16
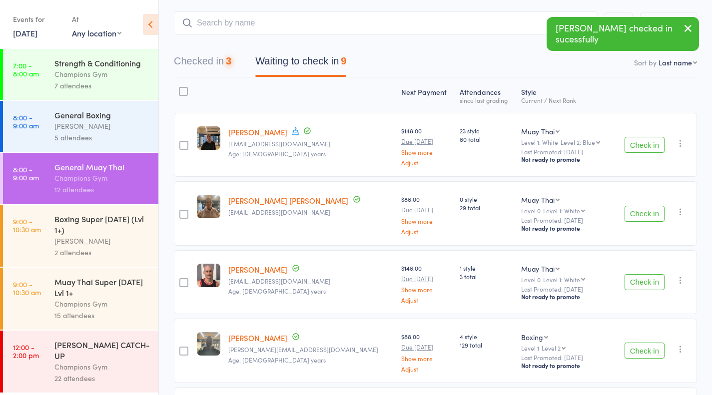
click at [649, 282] on button "Check in" at bounding box center [645, 282] width 40 height 16
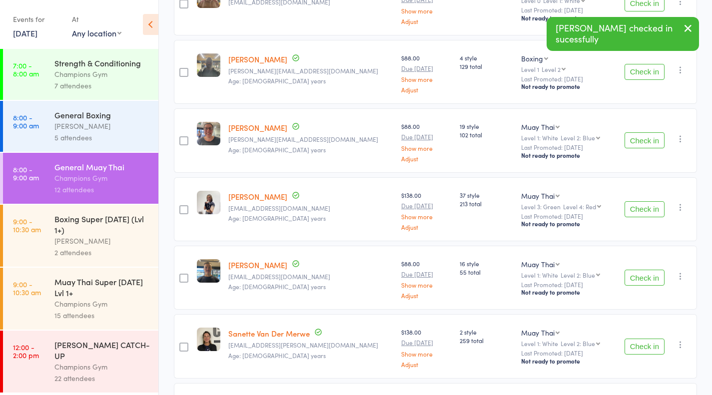
scroll to position [276, 0]
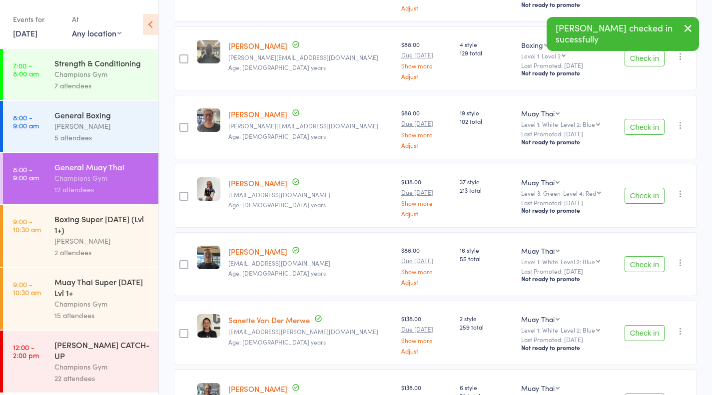
click at [645, 269] on button "Check in" at bounding box center [645, 264] width 40 height 16
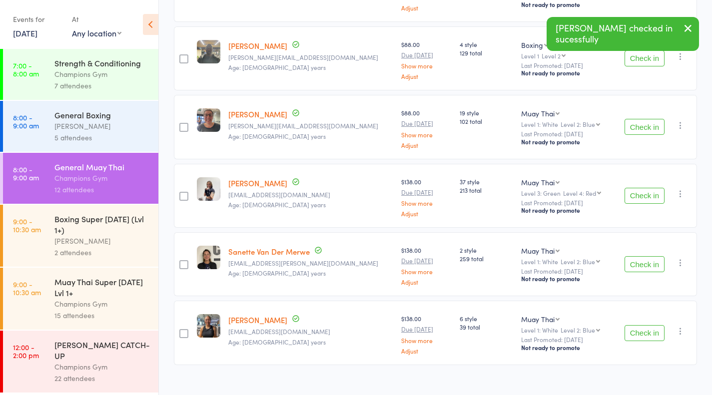
scroll to position [289, 0]
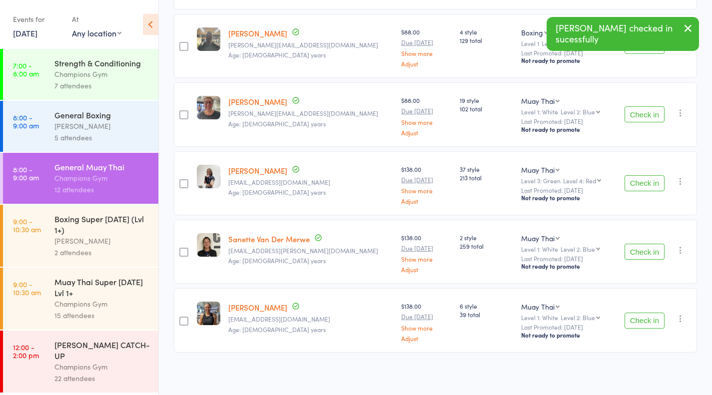
click at [655, 322] on button "Check in" at bounding box center [645, 321] width 40 height 16
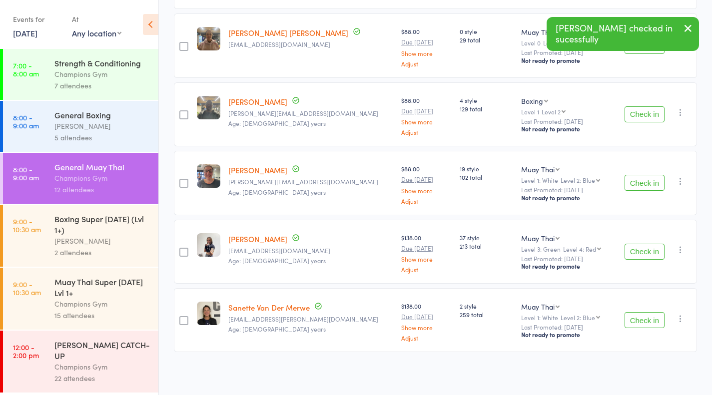
click at [77, 129] on div "[PERSON_NAME]" at bounding box center [101, 125] width 95 height 11
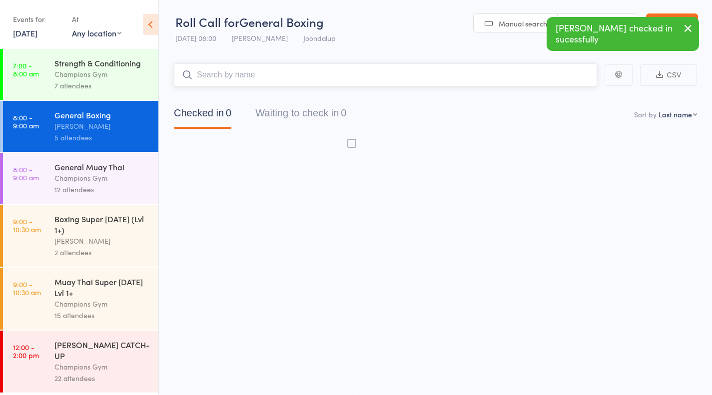
scroll to position [0, 0]
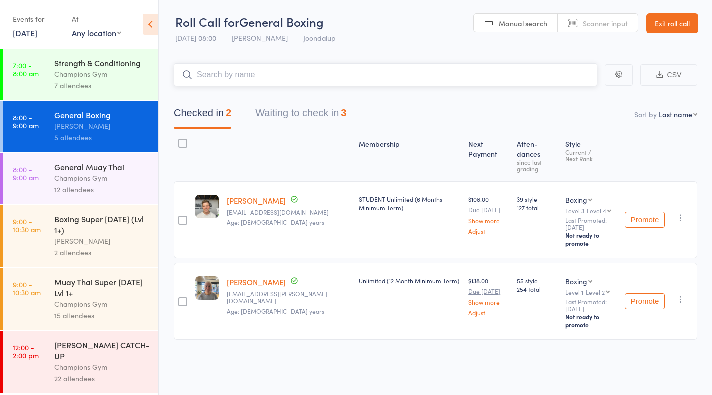
click at [321, 111] on button "Waiting to check in 3" at bounding box center [300, 115] width 91 height 26
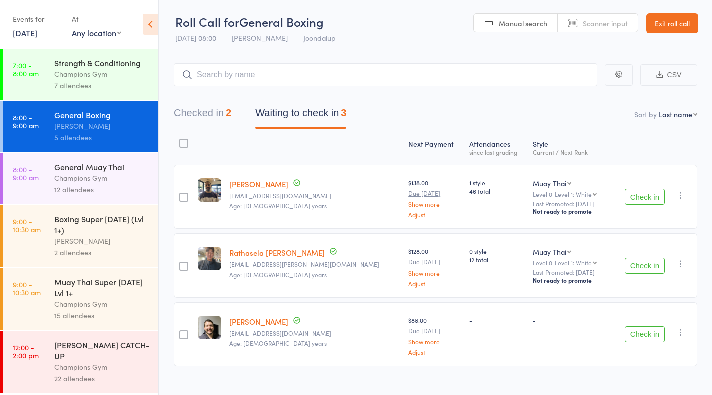
click at [658, 200] on button "Check in" at bounding box center [645, 197] width 40 height 16
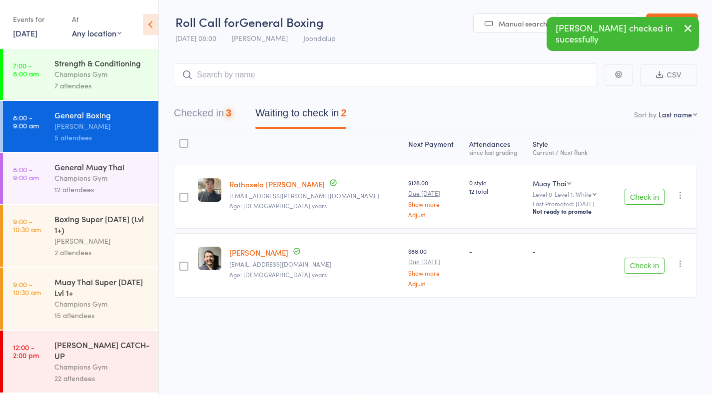
click at [650, 263] on button "Check in" at bounding box center [645, 266] width 40 height 16
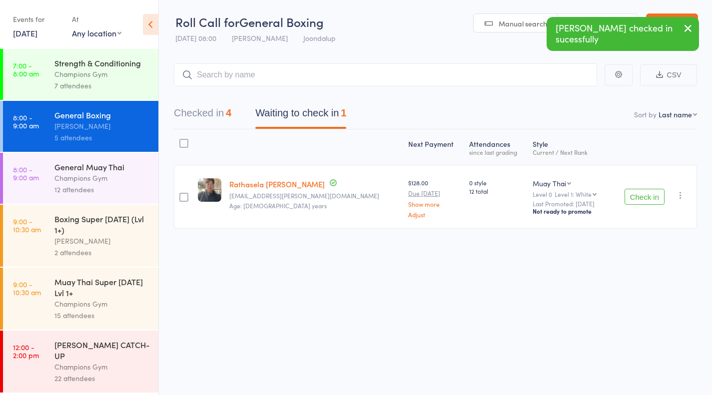
click at [64, 193] on div "12 attendees" at bounding box center [101, 189] width 95 height 11
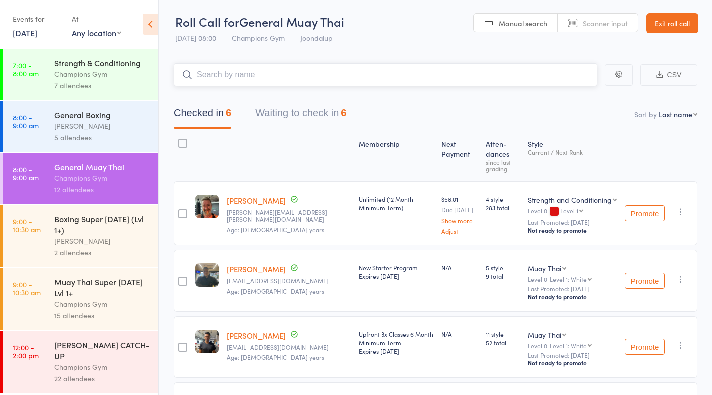
click at [292, 111] on button "Waiting to check in 6" at bounding box center [300, 115] width 91 height 26
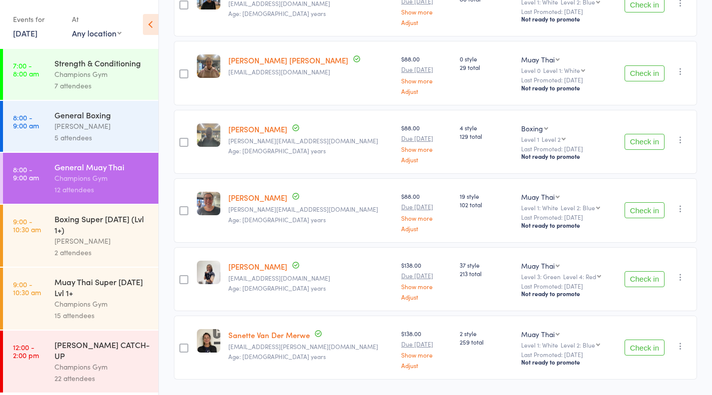
scroll to position [195, 0]
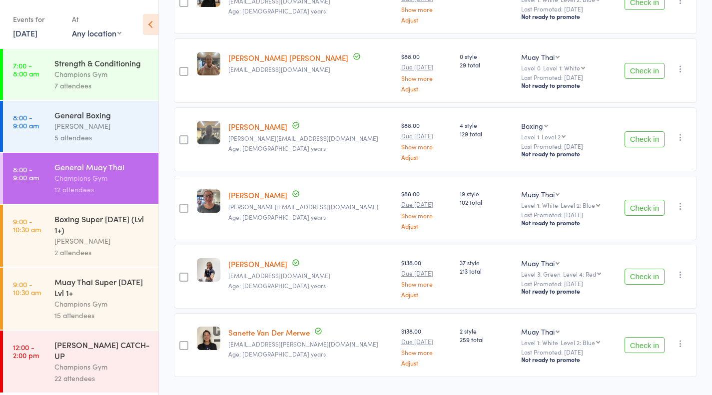
click at [40, 135] on link "8:00 - 9:00 am General Boxing [PERSON_NAME] 5 attendees" at bounding box center [80, 126] width 155 height 51
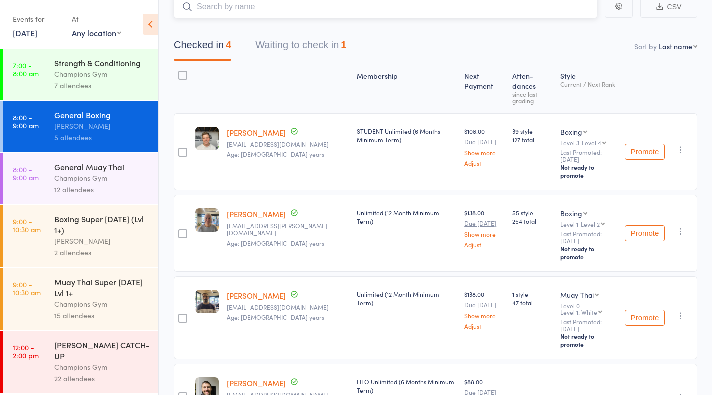
scroll to position [69, 0]
click at [320, 39] on button "Waiting to check in 1" at bounding box center [300, 47] width 91 height 26
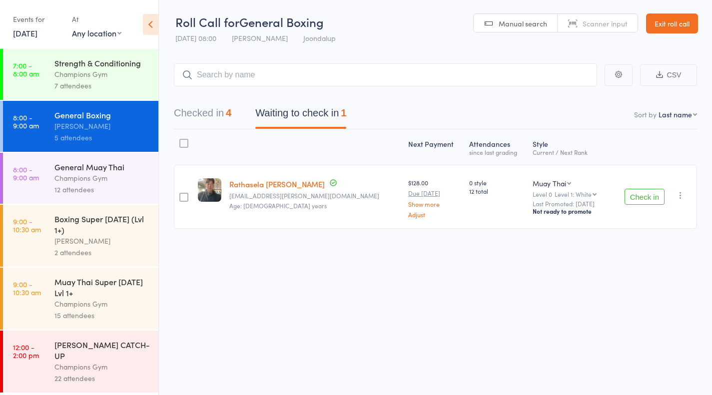
click at [111, 161] on div "General Muay Thai Champions Gym 12 attendees" at bounding box center [106, 178] width 104 height 51
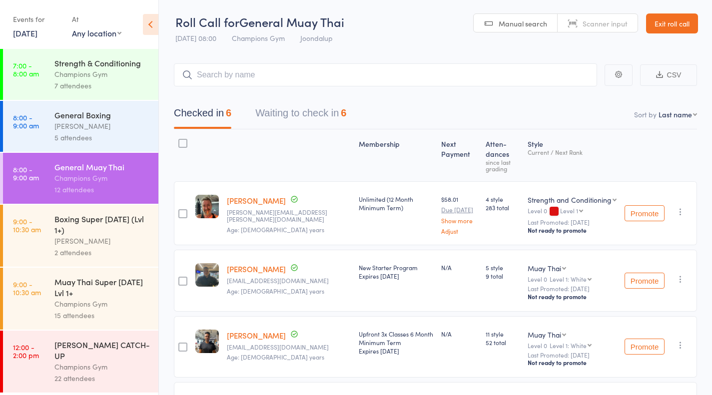
click at [334, 107] on button "Waiting to check in 6" at bounding box center [300, 115] width 91 height 26
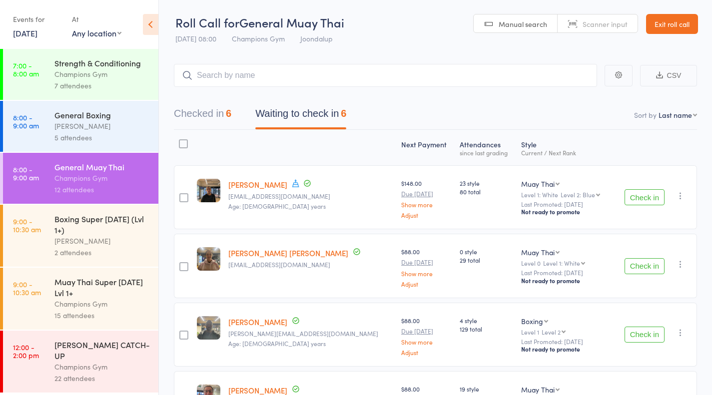
click at [80, 127] on div "[PERSON_NAME]" at bounding box center [101, 125] width 95 height 11
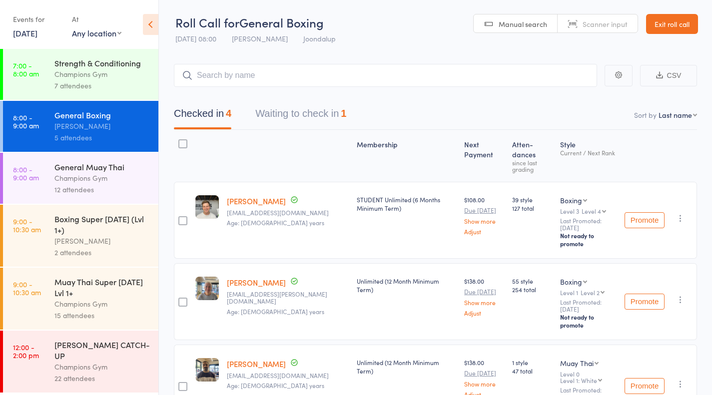
drag, startPoint x: 295, startPoint y: 94, endPoint x: 302, endPoint y: 123, distance: 30.3
click at [302, 123] on div "Checked in 4 Waiting to check in 1" at bounding box center [435, 108] width 523 height 43
click at [302, 123] on button "Waiting to check in 1" at bounding box center [300, 116] width 91 height 26
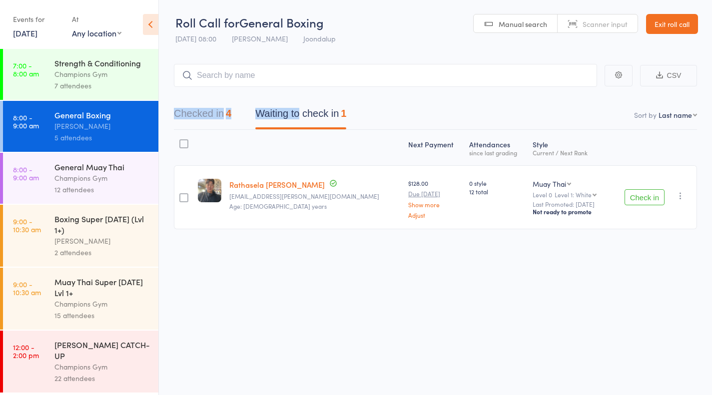
click at [302, 123] on button "Waiting to check in 1" at bounding box center [300, 116] width 91 height 26
click at [362, 249] on div "Next Payment Atten­dances since last grading Style Current / Next Rank edit Rat…" at bounding box center [435, 202] width 523 height 144
click at [111, 198] on div "General Muay Thai Champions Gym 12 attendees" at bounding box center [106, 178] width 104 height 51
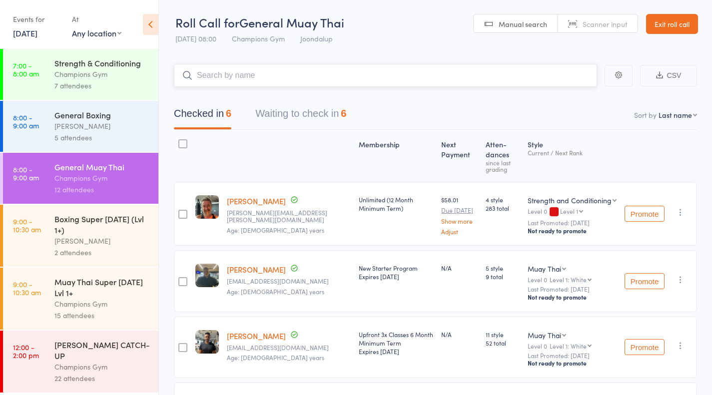
click at [313, 109] on button "Waiting to check in 6" at bounding box center [300, 116] width 91 height 26
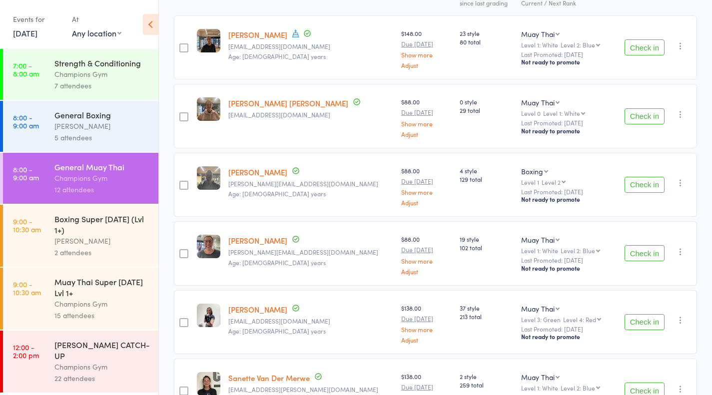
scroll to position [220, 0]
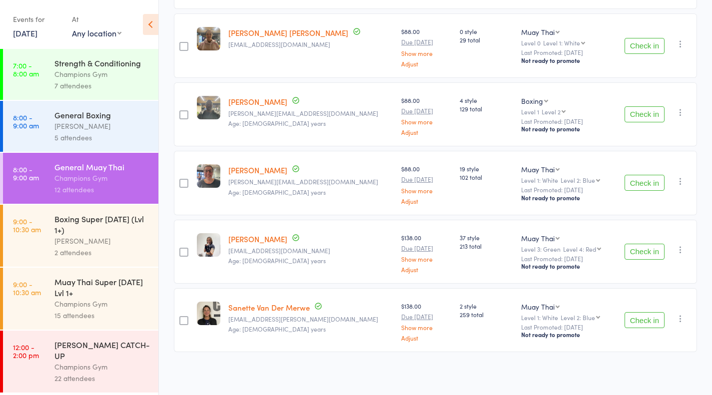
click at [640, 320] on button "Check in" at bounding box center [645, 320] width 40 height 16
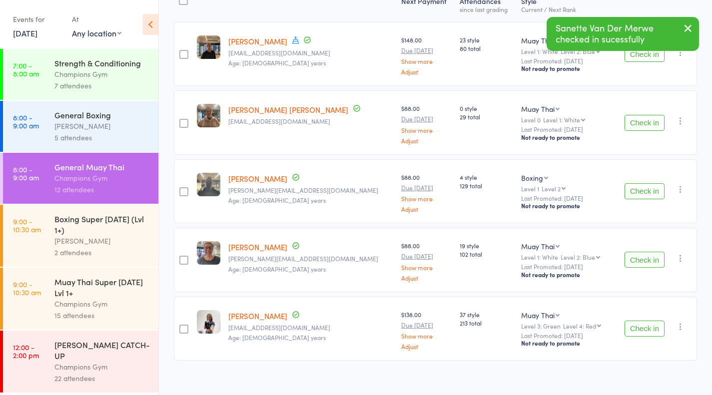
scroll to position [144, 0]
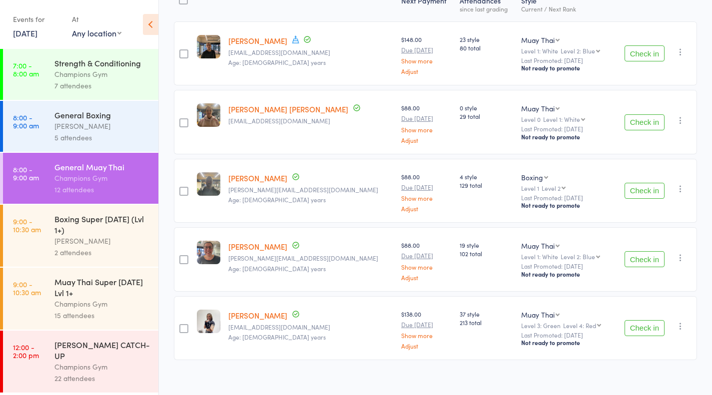
click at [645, 184] on button "Check in" at bounding box center [645, 191] width 40 height 16
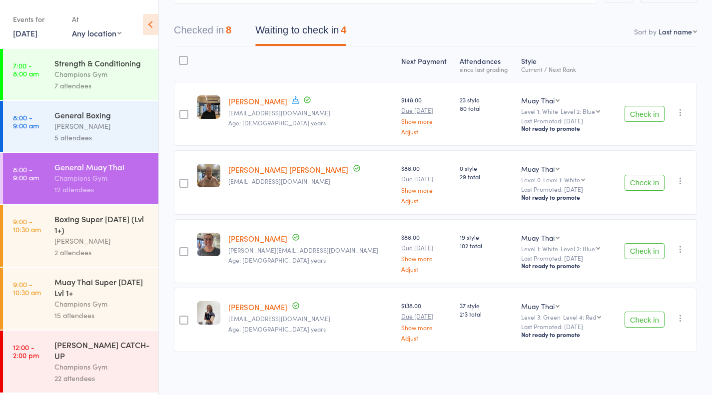
click at [645, 320] on button "Check in" at bounding box center [645, 320] width 40 height 16
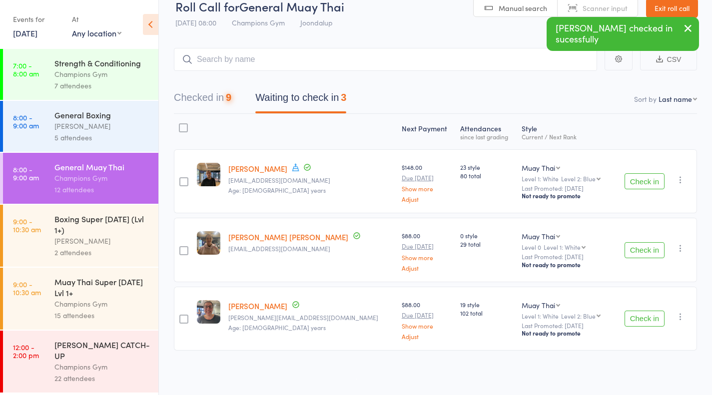
scroll to position [15, 0]
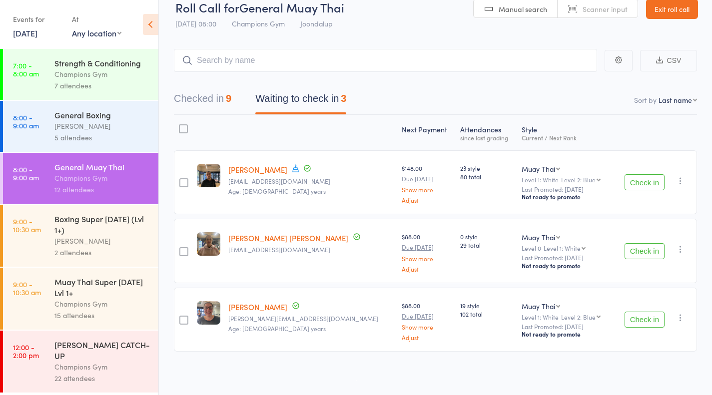
click at [99, 129] on div "[PERSON_NAME]" at bounding box center [101, 125] width 95 height 11
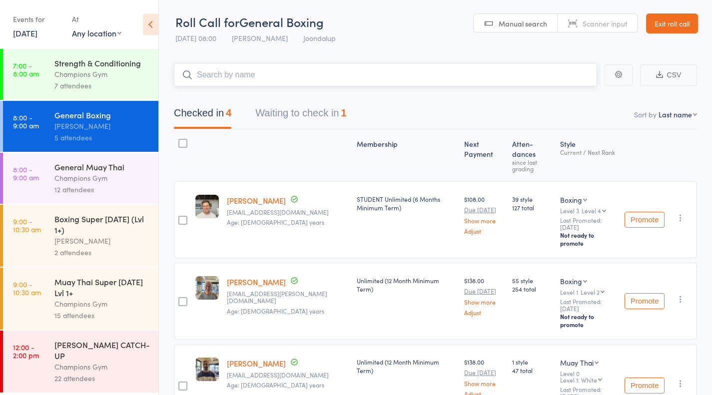
scroll to position [103, 0]
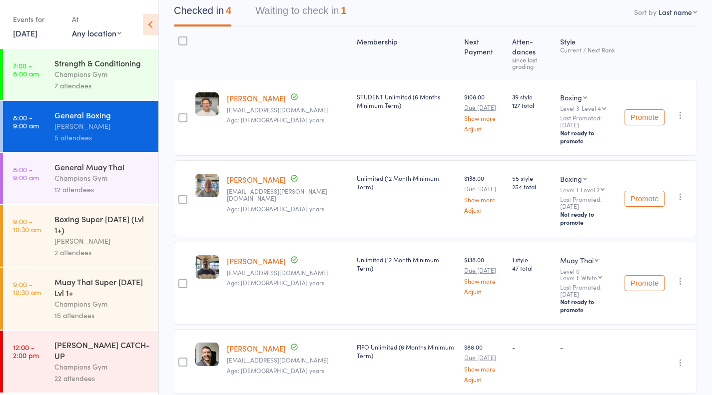
click at [47, 183] on link "8:00 - 9:00 am General Muay [DEMOGRAPHIC_DATA] Champions Gym 12 attendees" at bounding box center [80, 178] width 155 height 51
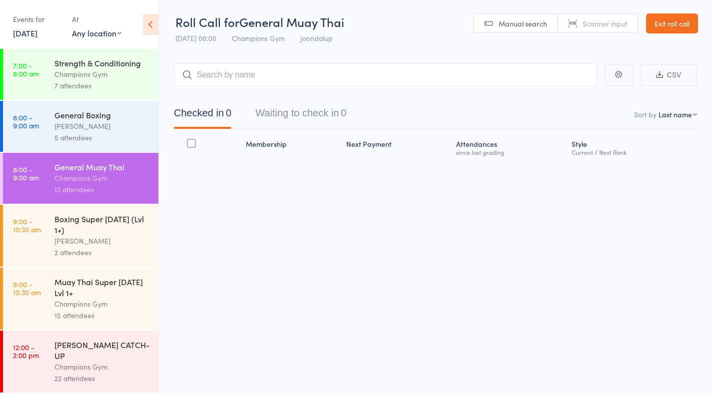
click at [52, 128] on link "8:00 - 9:00 am General Boxing [PERSON_NAME] 5 attendees" at bounding box center [80, 126] width 155 height 51
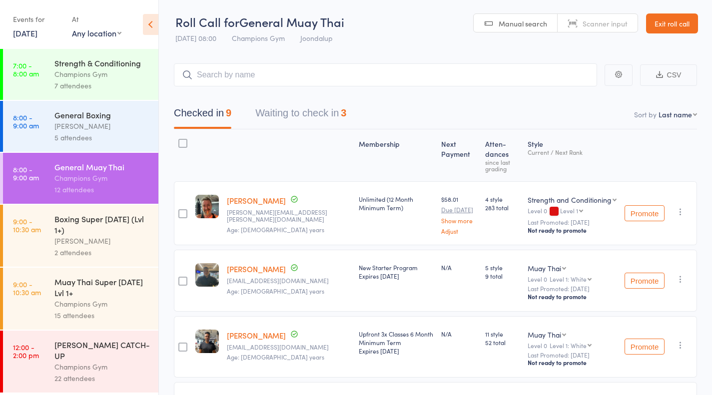
click at [346, 111] on div "3" at bounding box center [343, 112] width 5 height 11
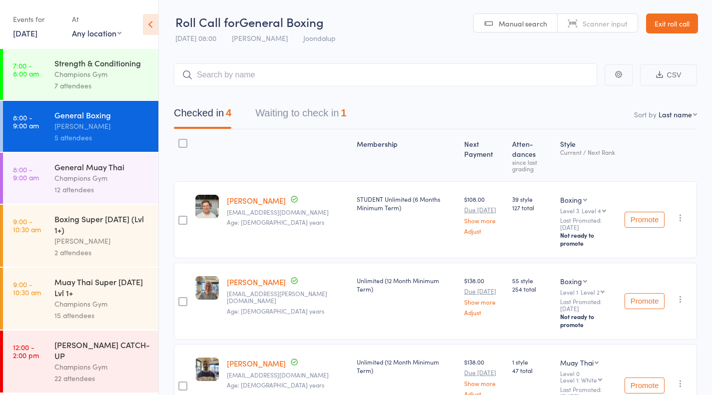
click at [317, 105] on button "Waiting to check in 1" at bounding box center [300, 115] width 91 height 26
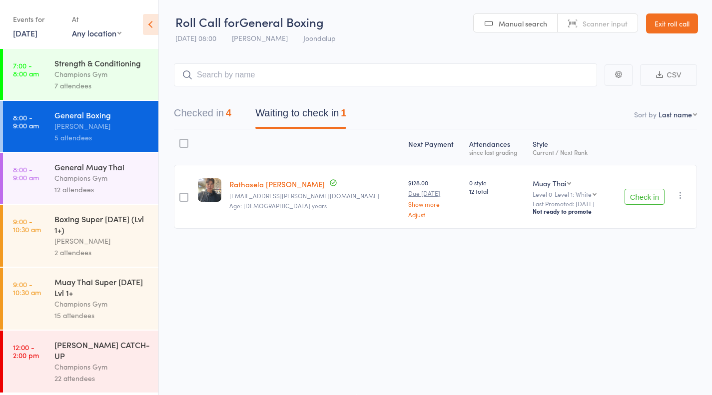
click at [658, 203] on button "Check in" at bounding box center [645, 197] width 40 height 16
click at [103, 185] on div "12 attendees" at bounding box center [101, 189] width 95 height 11
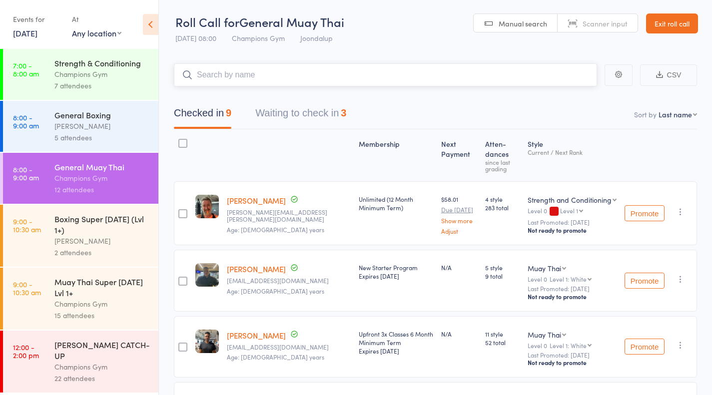
click at [274, 119] on button "Waiting to check in 3" at bounding box center [300, 115] width 91 height 26
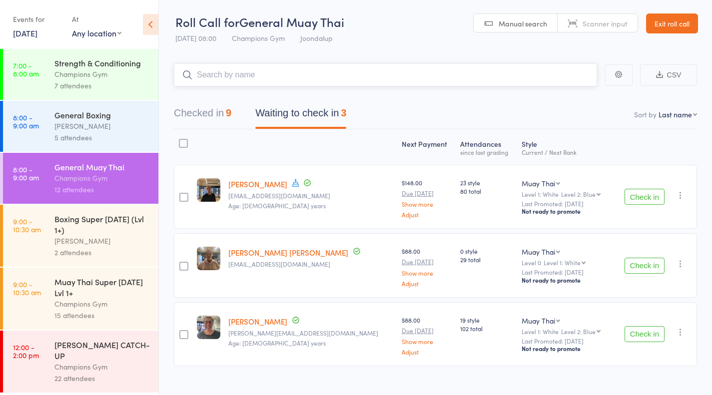
scroll to position [15, 0]
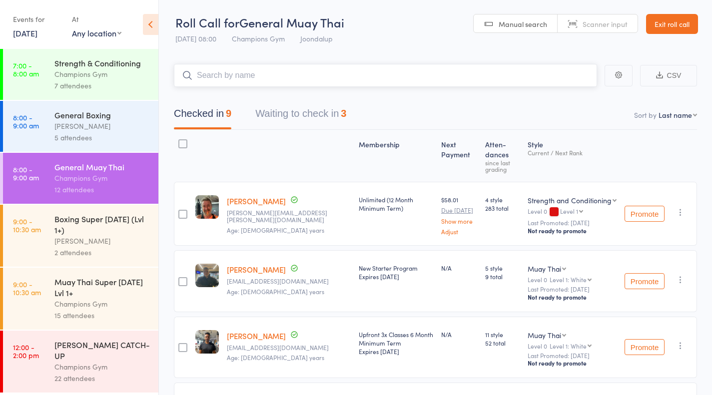
click at [300, 122] on button "Waiting to check in 3" at bounding box center [300, 116] width 91 height 26
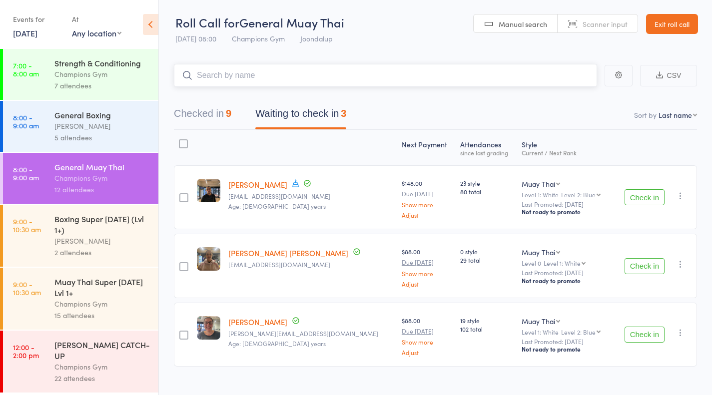
scroll to position [15, 0]
